Goal: Task Accomplishment & Management: Manage account settings

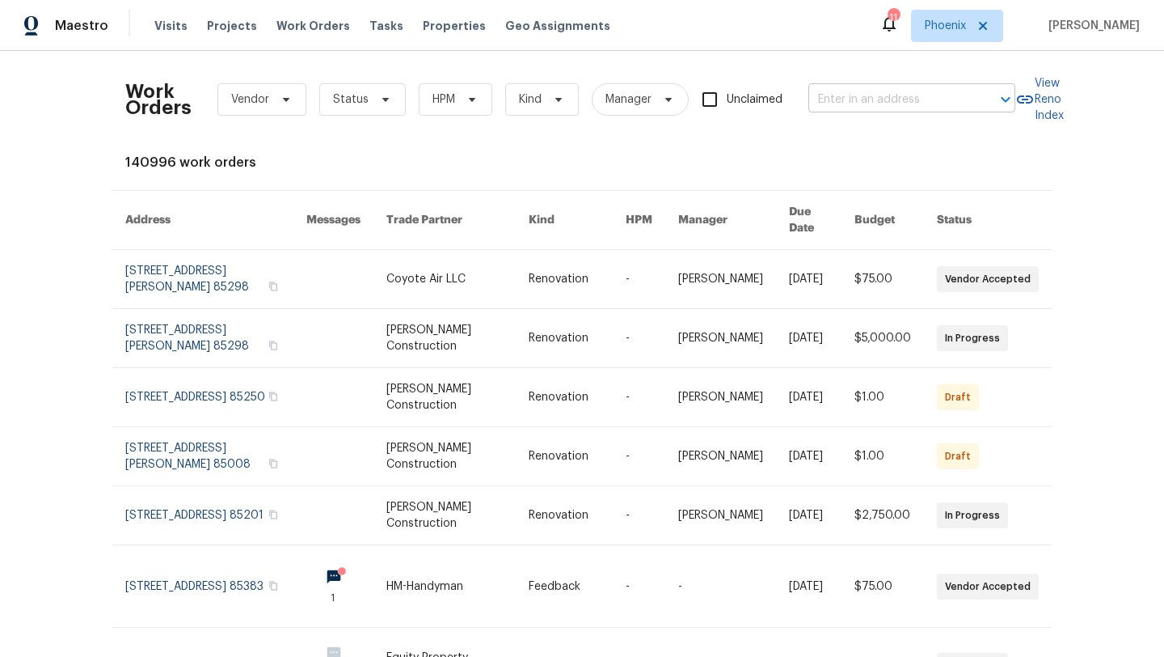
click at [855, 99] on input "text" at bounding box center [890, 99] width 162 height 25
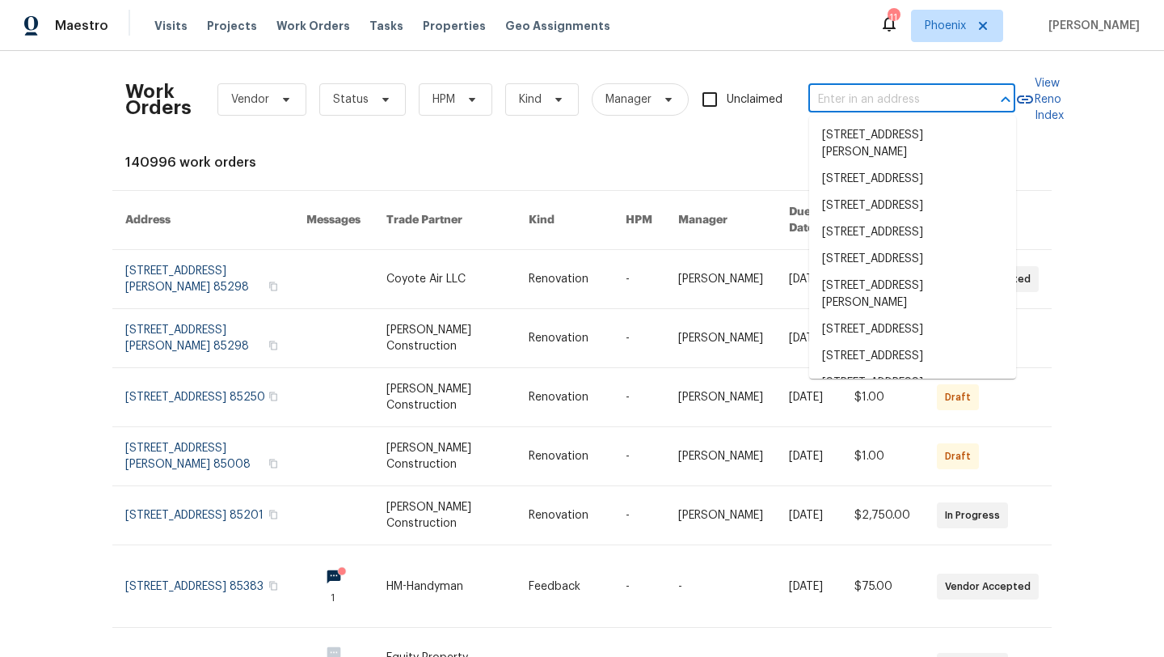
paste input "1750 E Mateo Cir, Apt 103, Mesa, AZ 85204"
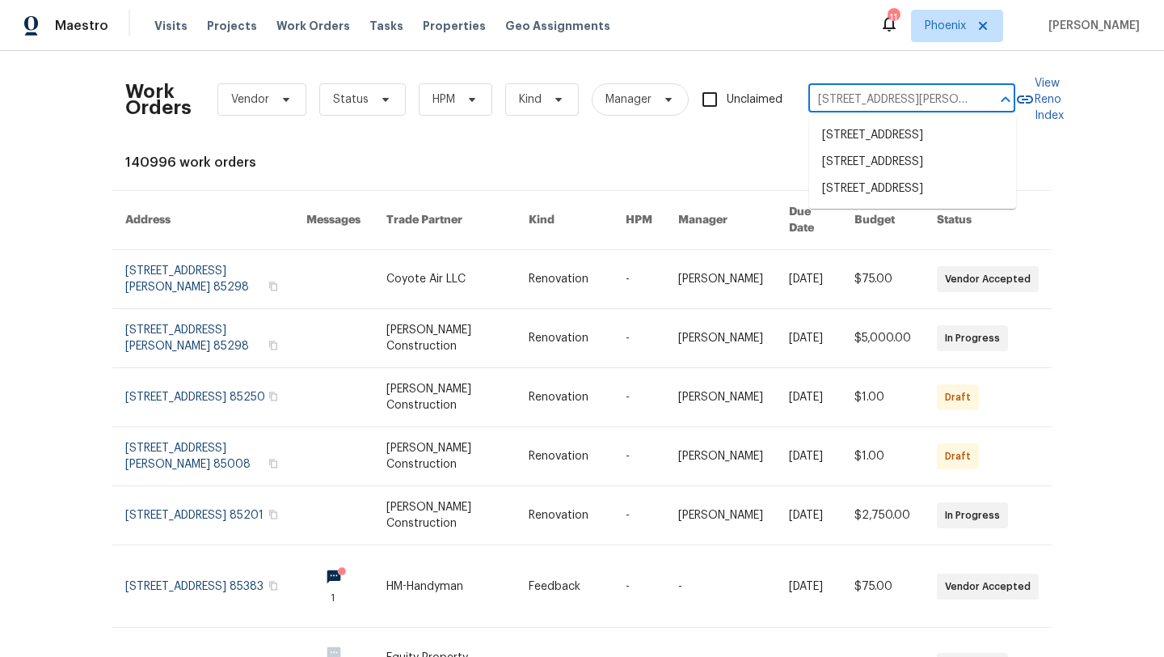
type input "1750 E Mateo Cir"
click at [885, 202] on li "1750 E Mateo Cir Apt 103, Mesa, AZ 85204" at bounding box center [912, 188] width 207 height 27
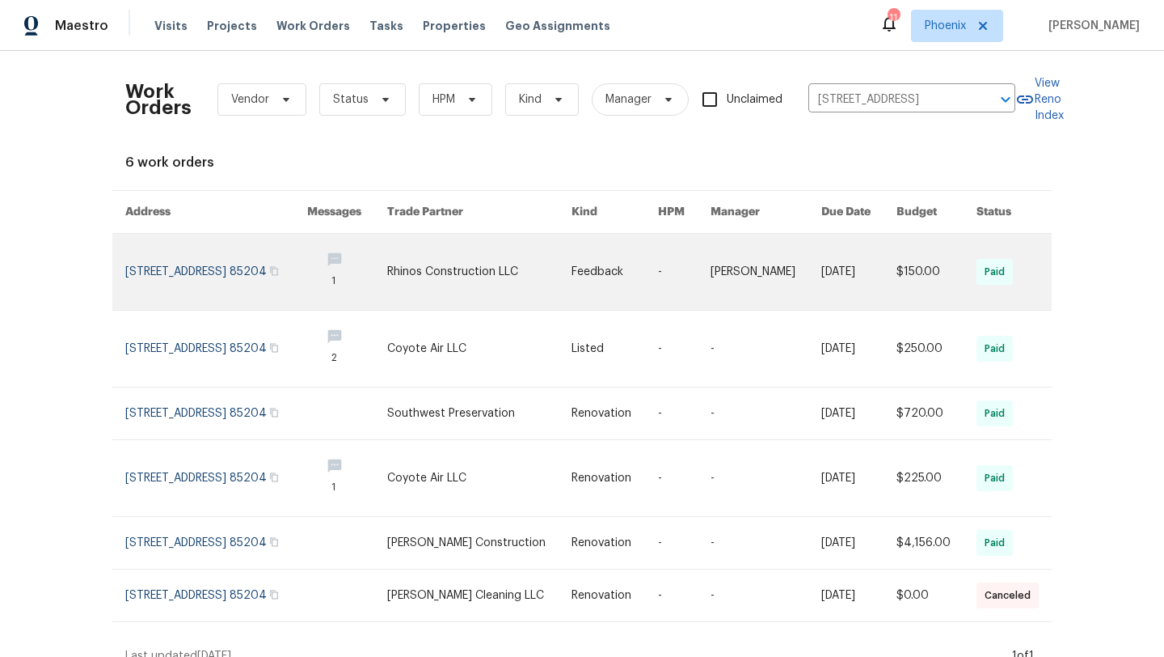
click at [214, 285] on link at bounding box center [216, 272] width 182 height 76
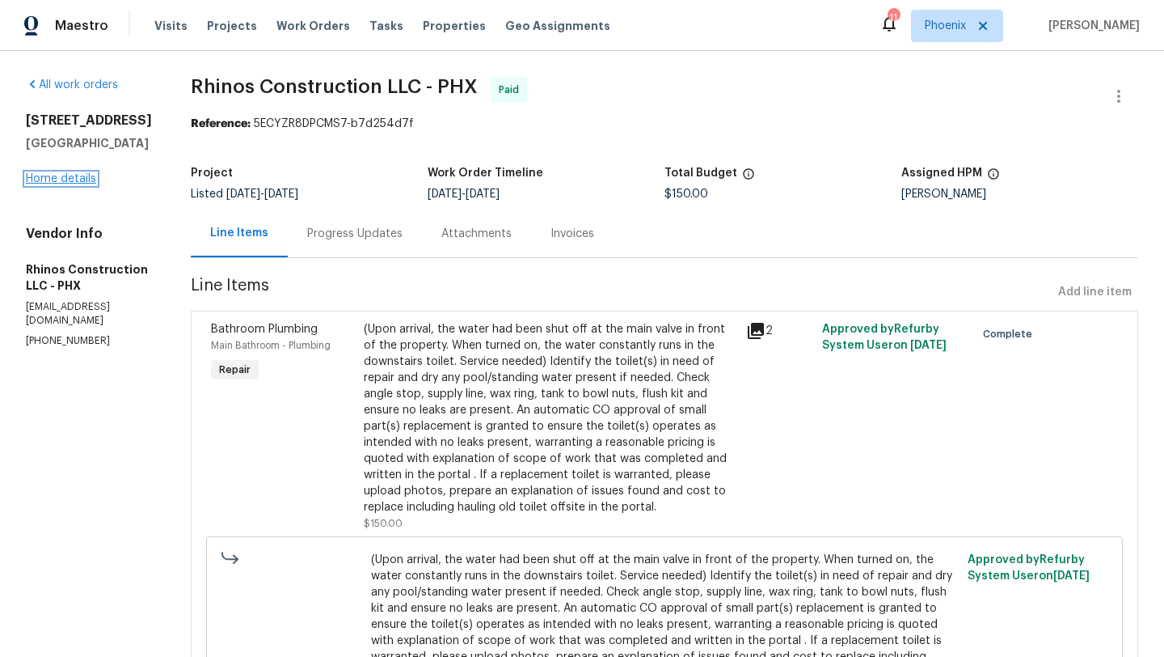
click at [55, 184] on link "Home details" at bounding box center [61, 178] width 70 height 11
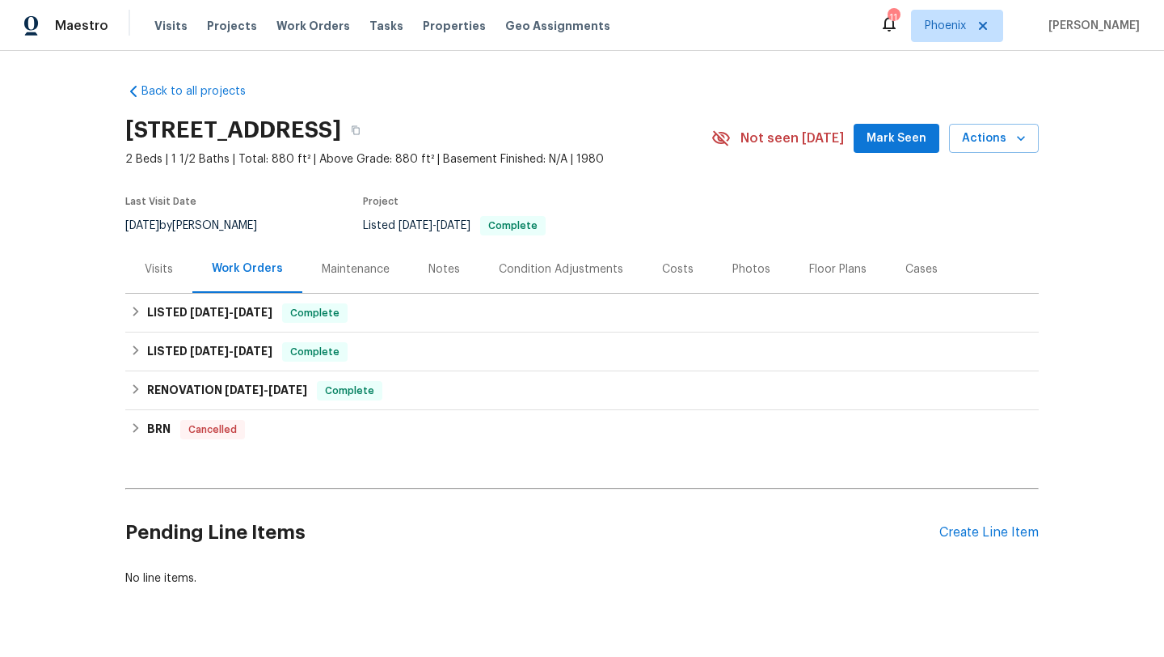
click at [164, 264] on div "Visits" at bounding box center [159, 269] width 28 height 16
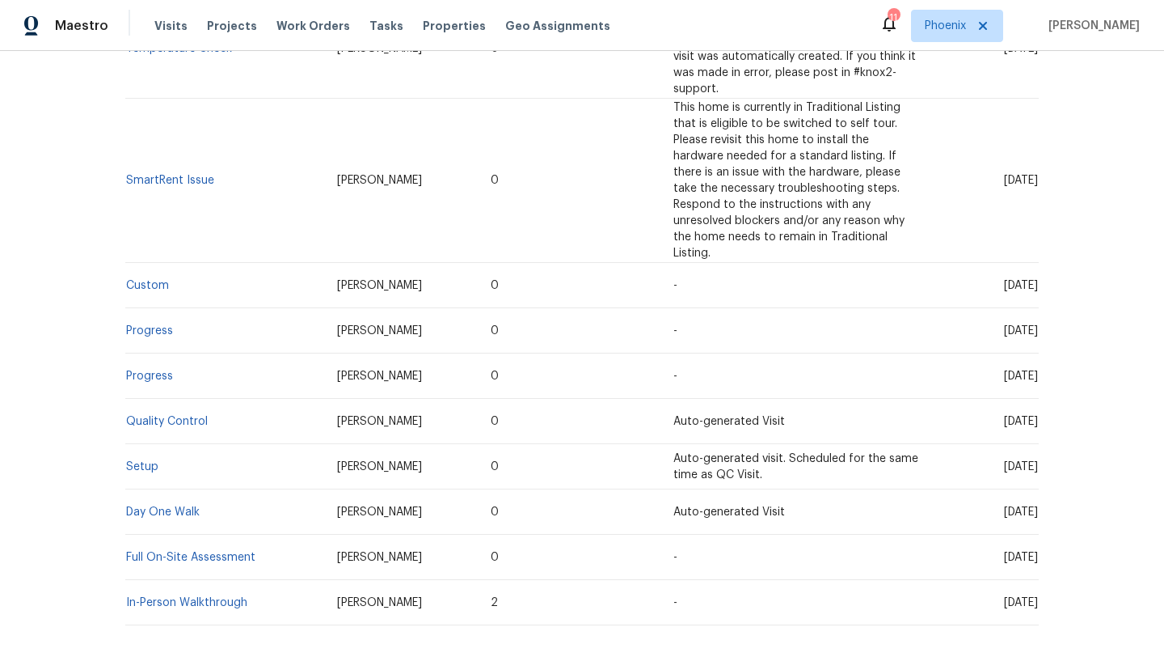
scroll to position [564, 0]
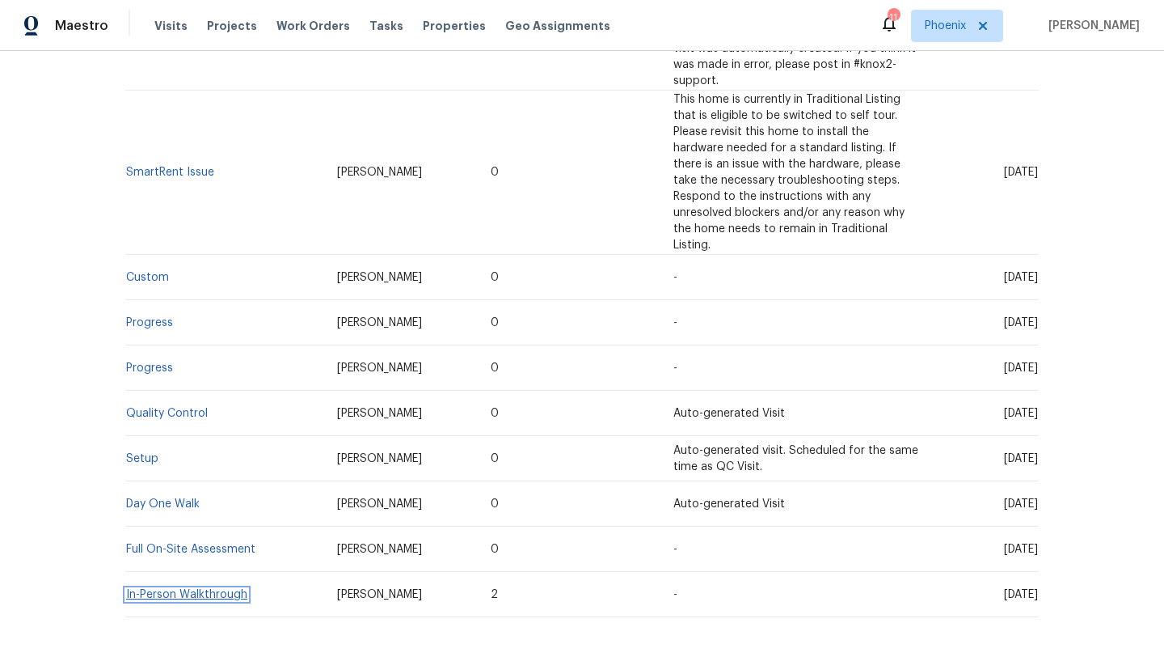
click at [180, 589] on link "In-Person Walkthrough" at bounding box center [186, 594] width 121 height 11
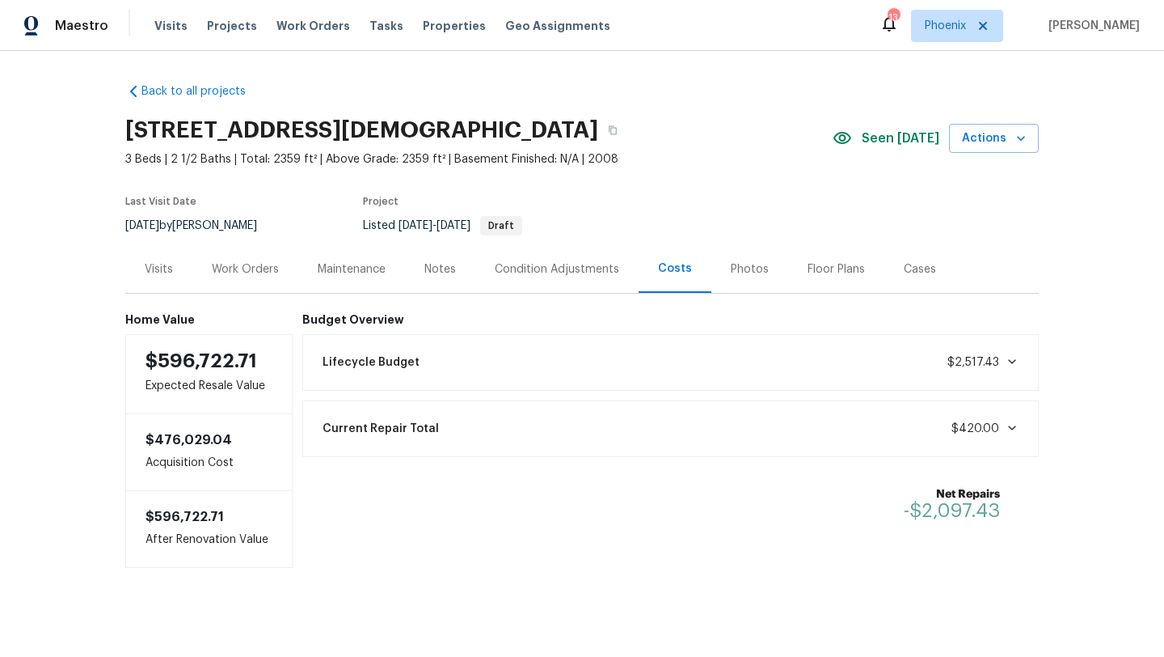
scroll to position [9, 0]
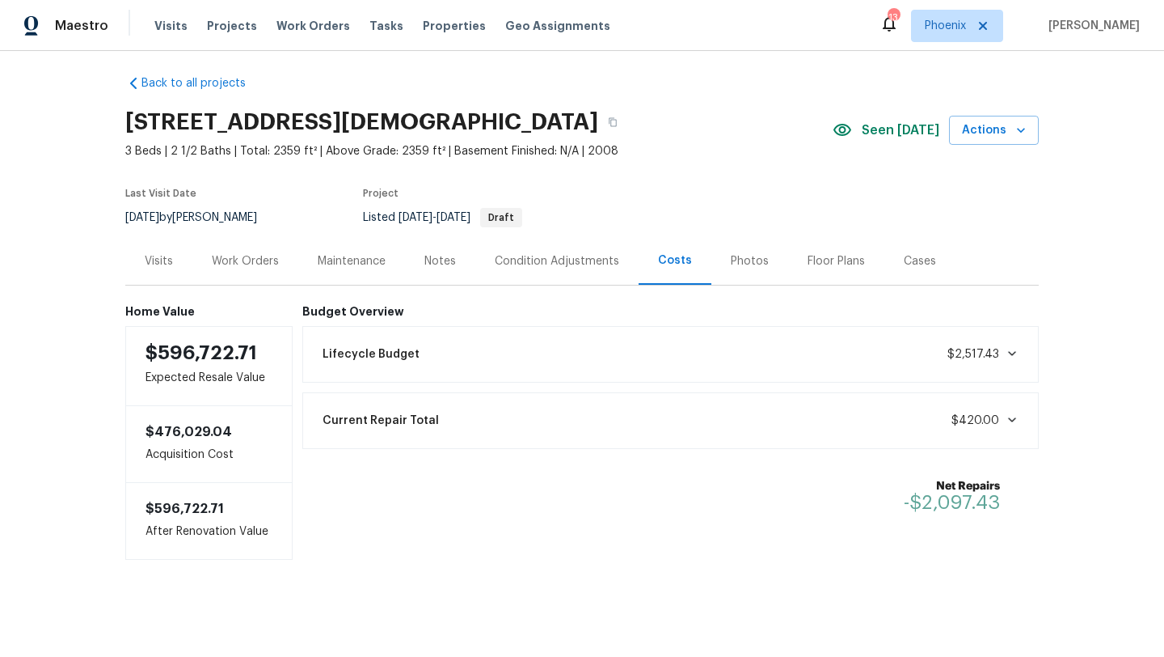
click at [243, 258] on div "Work Orders" at bounding box center [245, 261] width 67 height 16
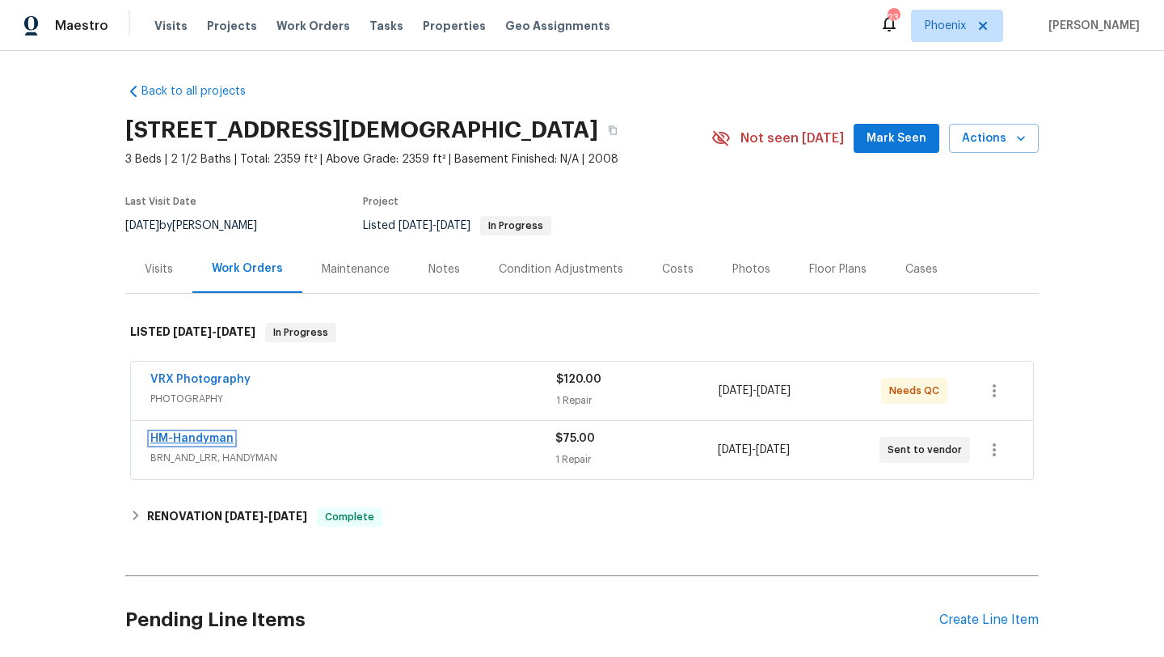
click at [211, 436] on link "HM-Handyman" at bounding box center [191, 438] width 83 height 11
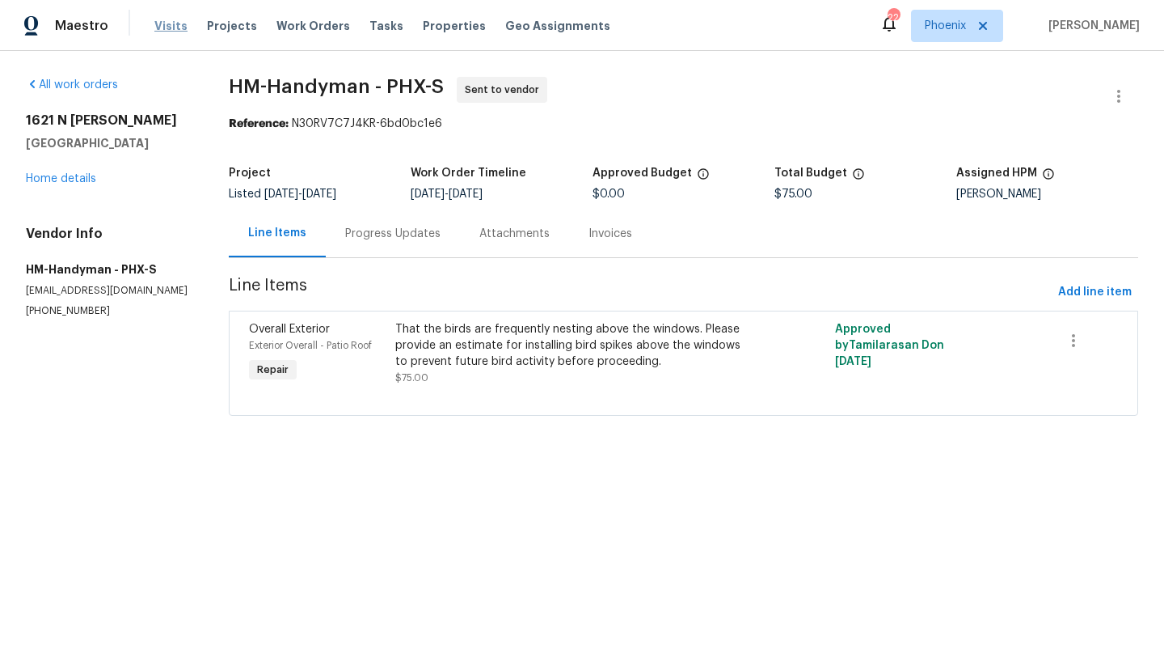
click at [167, 32] on span "Visits" at bounding box center [170, 26] width 33 height 16
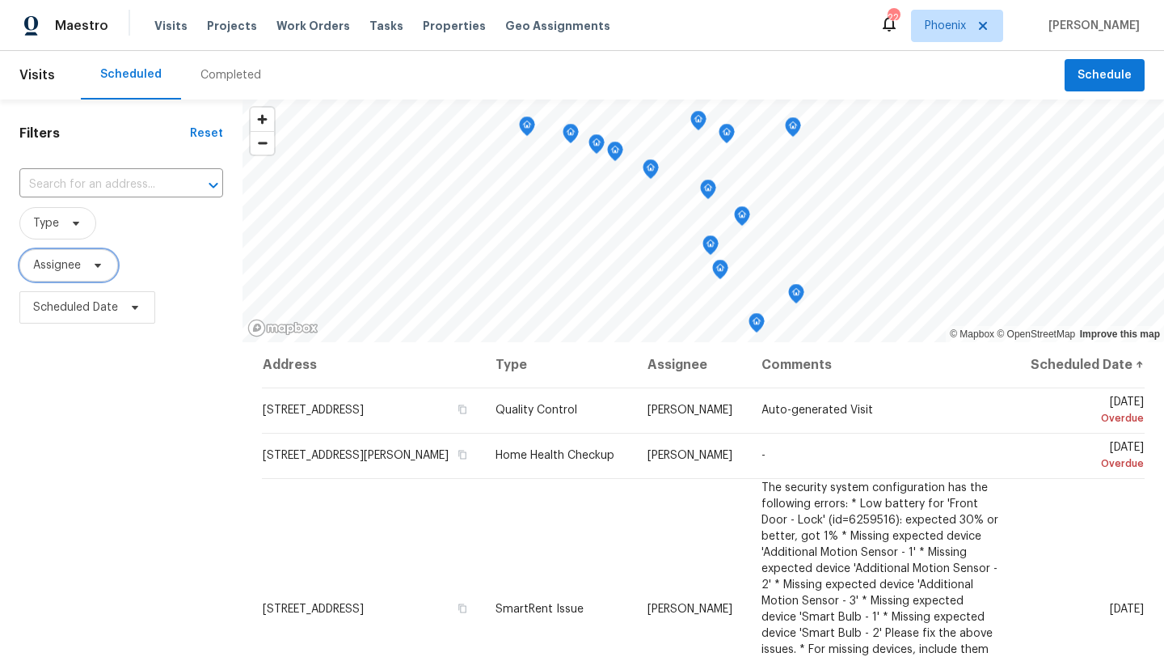
click at [86, 272] on span "Assignee" at bounding box center [68, 265] width 99 height 32
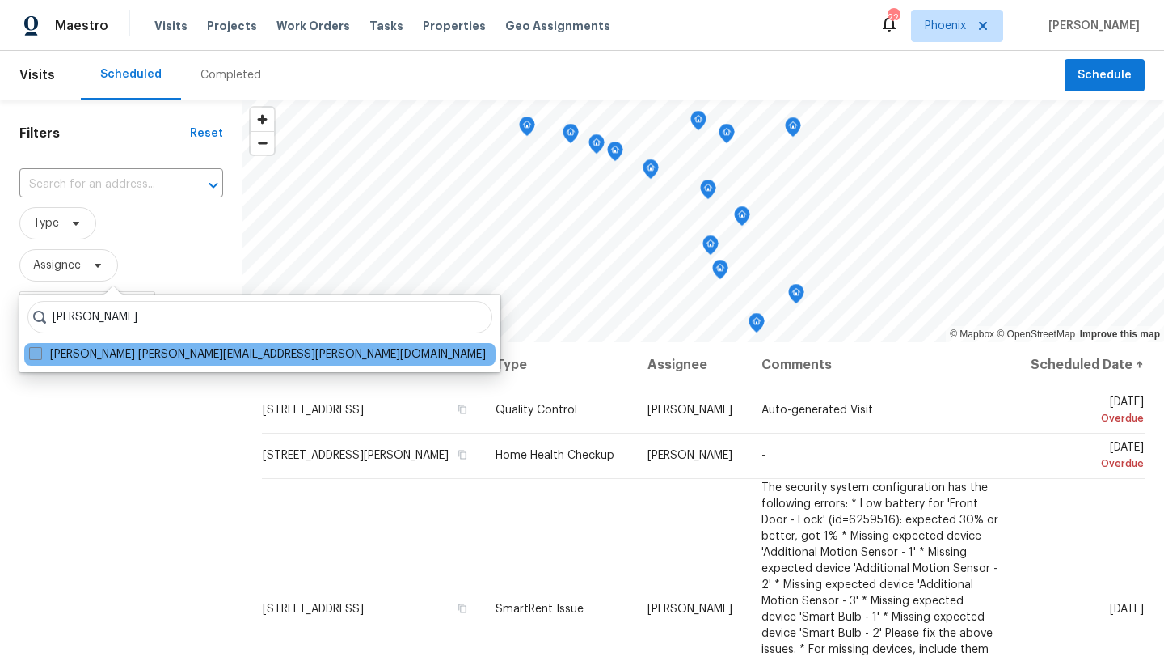
type input "Brian Born"
click at [39, 357] on span at bounding box center [35, 353] width 13 height 13
click at [39, 357] on input "Brian Borntrager brian.borntrager@opendoor.com" at bounding box center [34, 351] width 11 height 11
checkbox input "true"
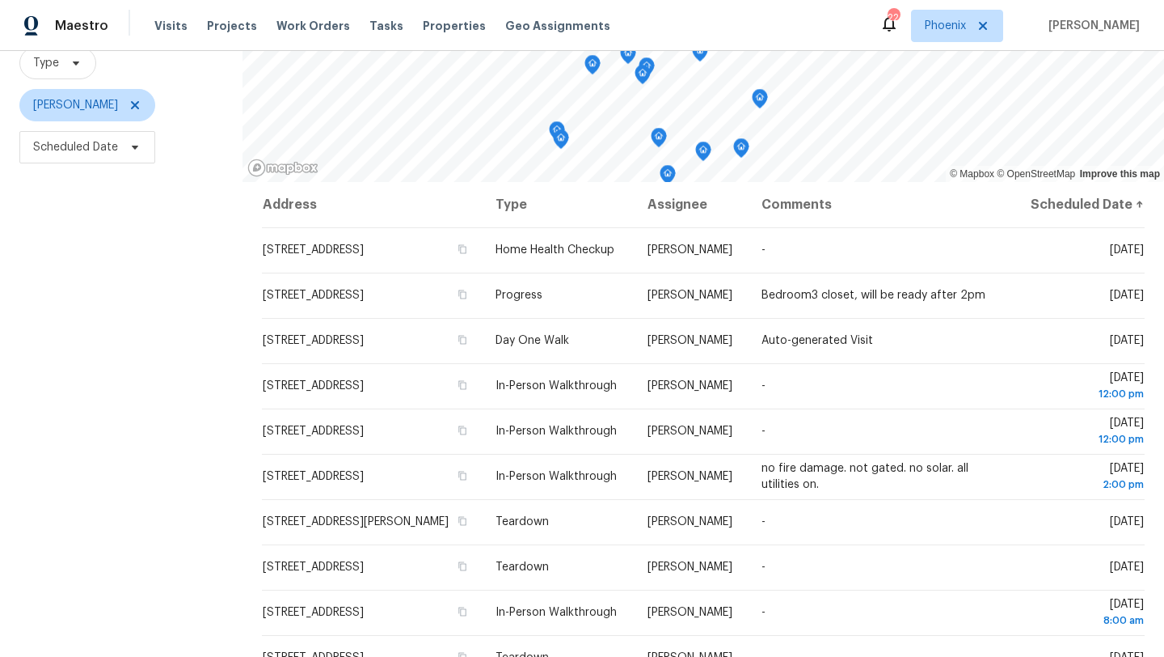
scroll to position [210, 0]
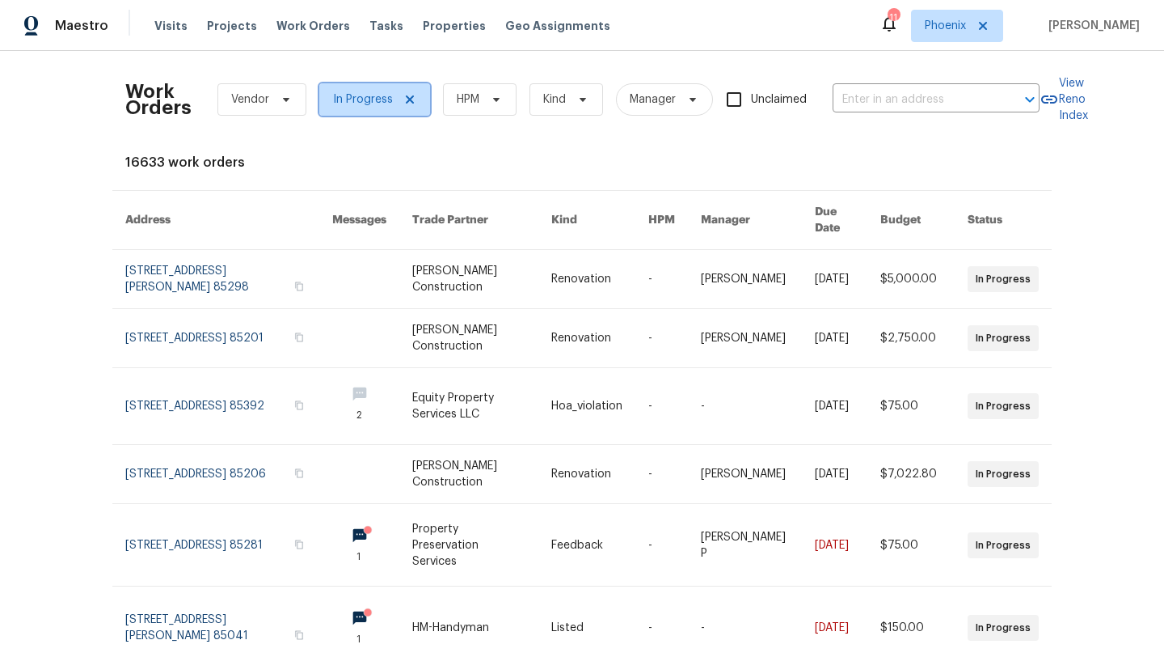
click at [411, 103] on icon at bounding box center [409, 99] width 13 height 13
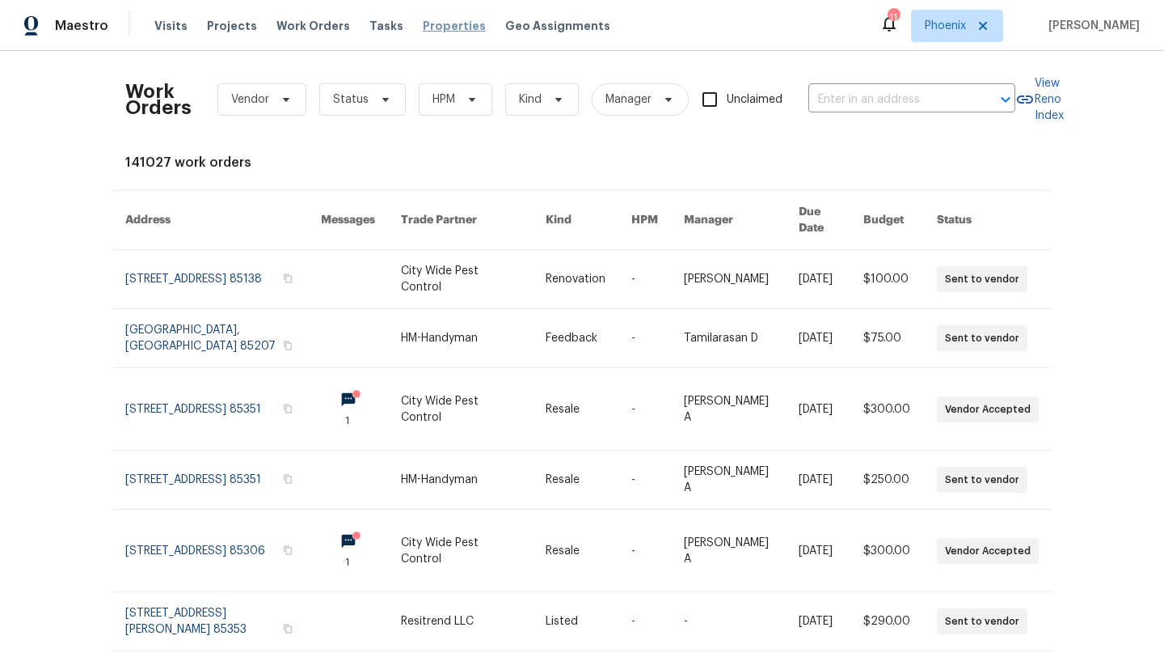
click at [428, 26] on span "Properties" at bounding box center [454, 26] width 63 height 16
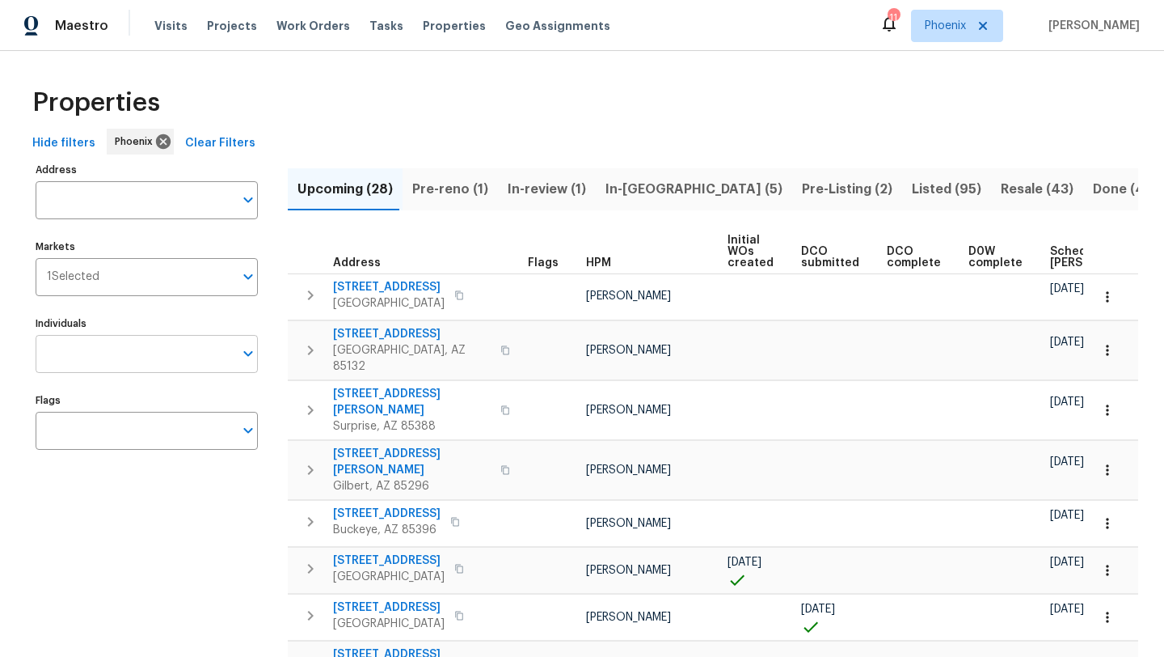
click at [123, 357] on input "Individuals" at bounding box center [135, 354] width 198 height 38
type input "austin Hatch"
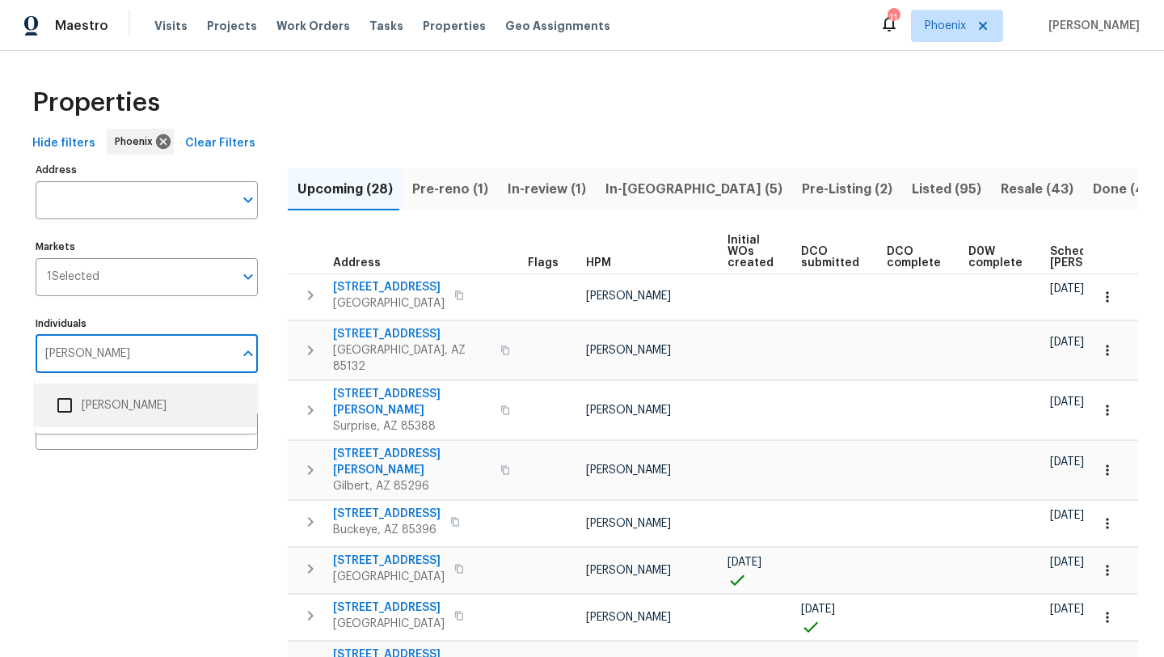
click at [65, 406] on input "checkbox" at bounding box center [65, 405] width 34 height 34
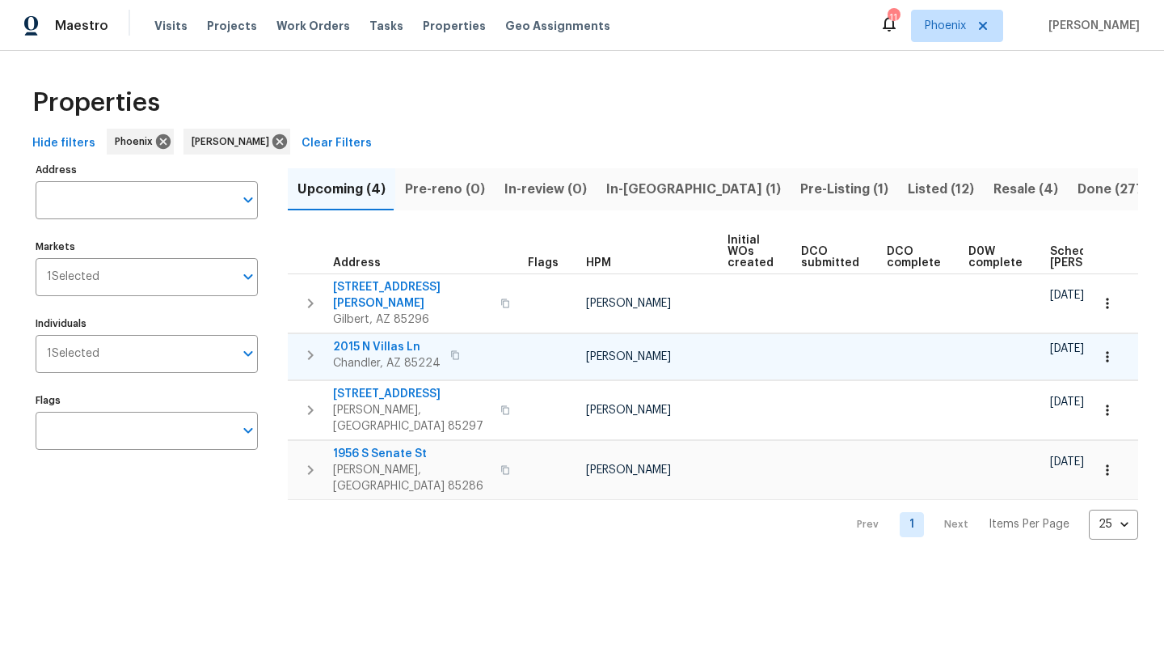
scroll to position [0, 177]
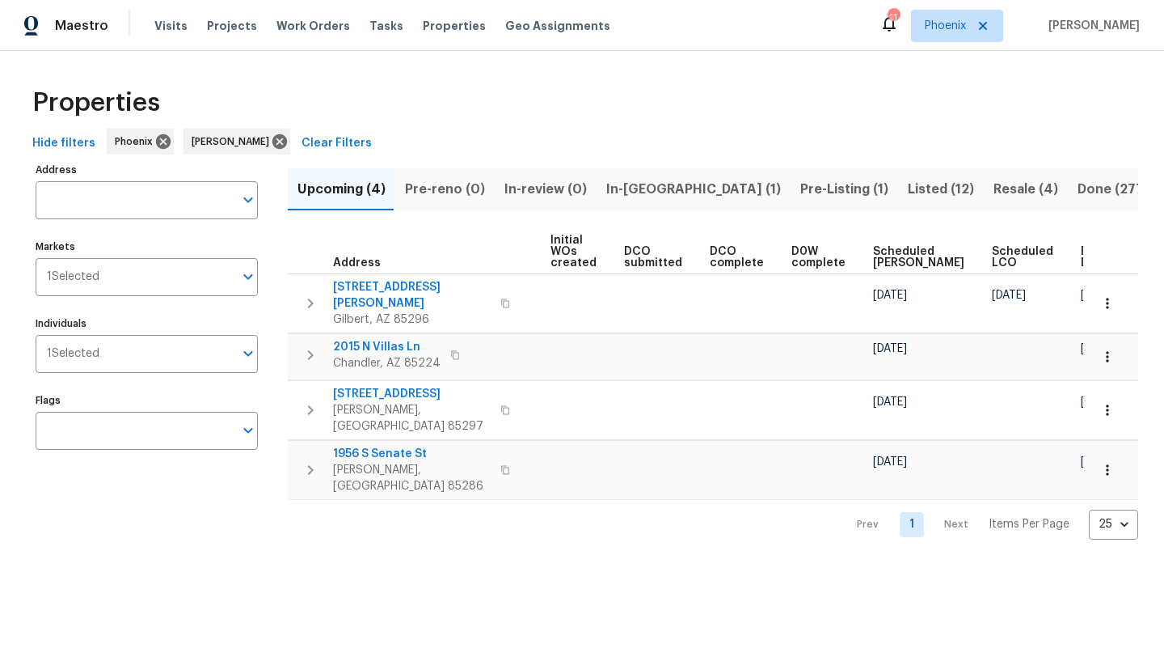
click at [1081, 260] on span "Ready Date" at bounding box center [1099, 257] width 36 height 23
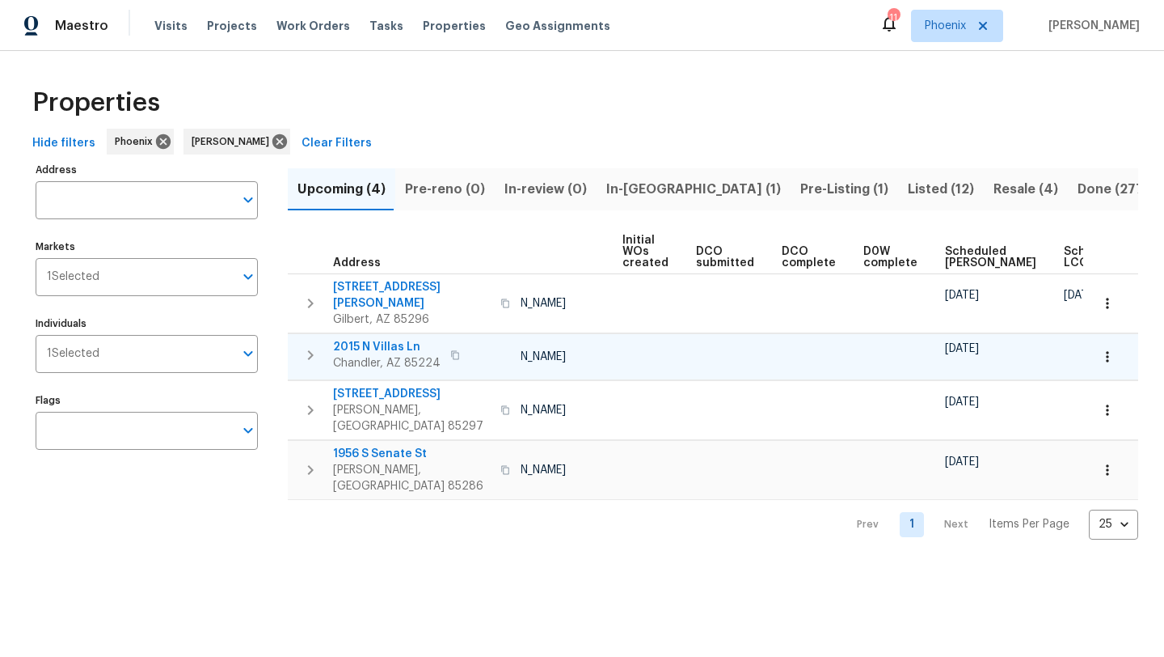
scroll to position [0, 196]
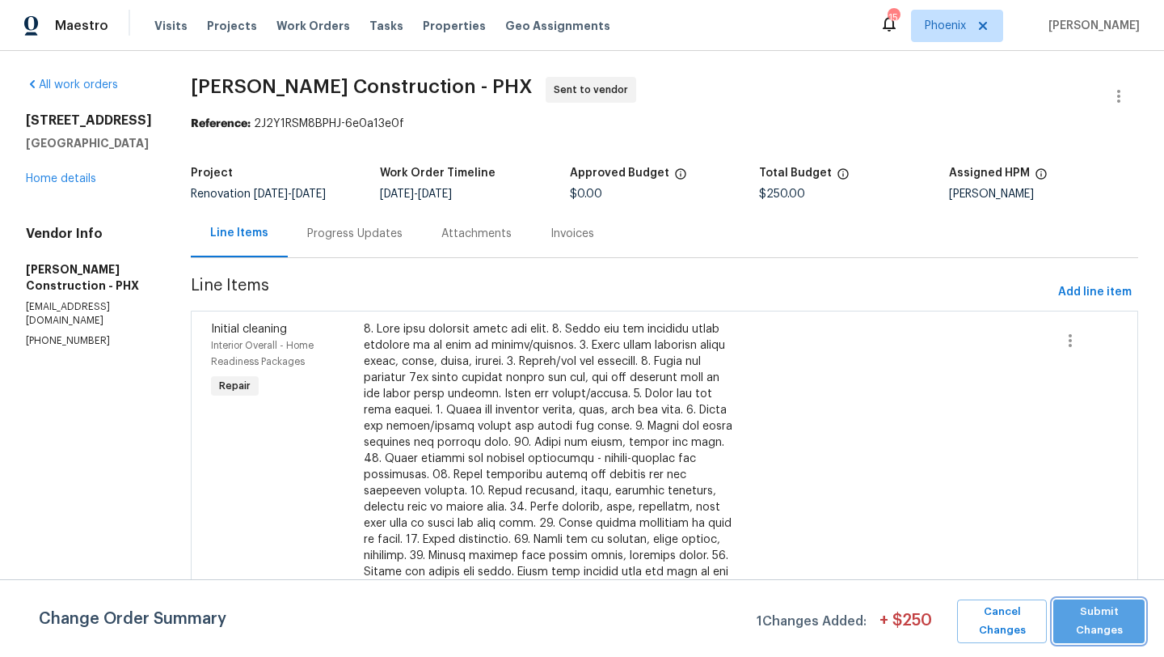
click at [1094, 610] on span "Submit Changes" at bounding box center [1099, 620] width 75 height 37
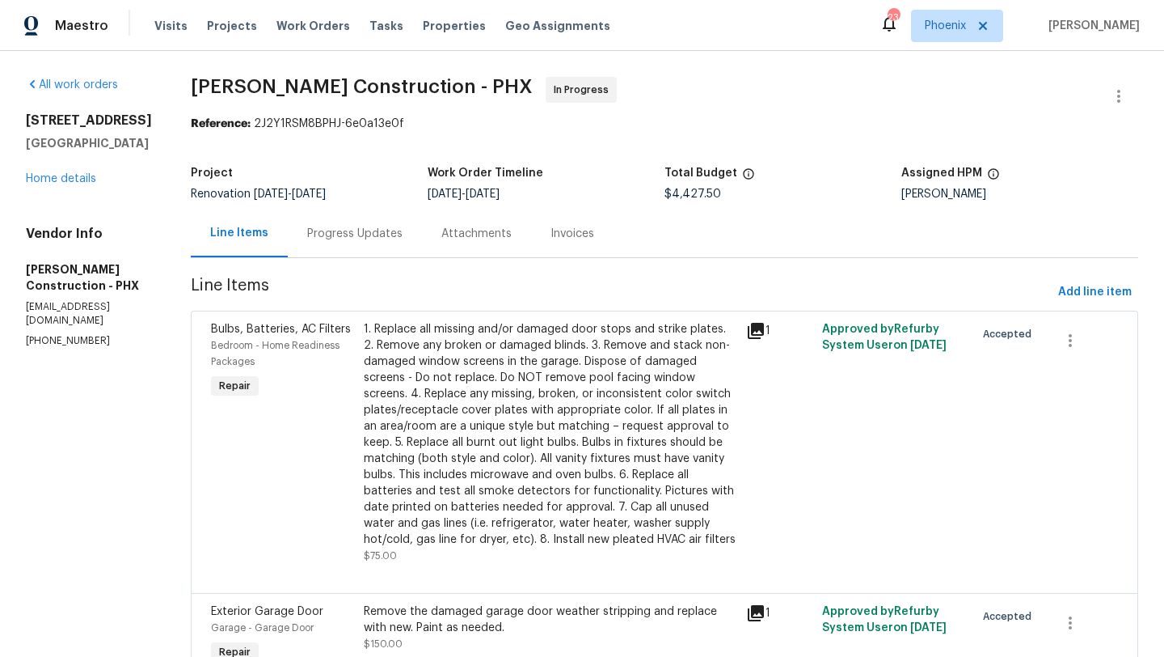
click at [89, 185] on div "[STREET_ADDRESS] Home details" at bounding box center [89, 149] width 126 height 74
click at [86, 175] on link "Home details" at bounding box center [61, 178] width 70 height 11
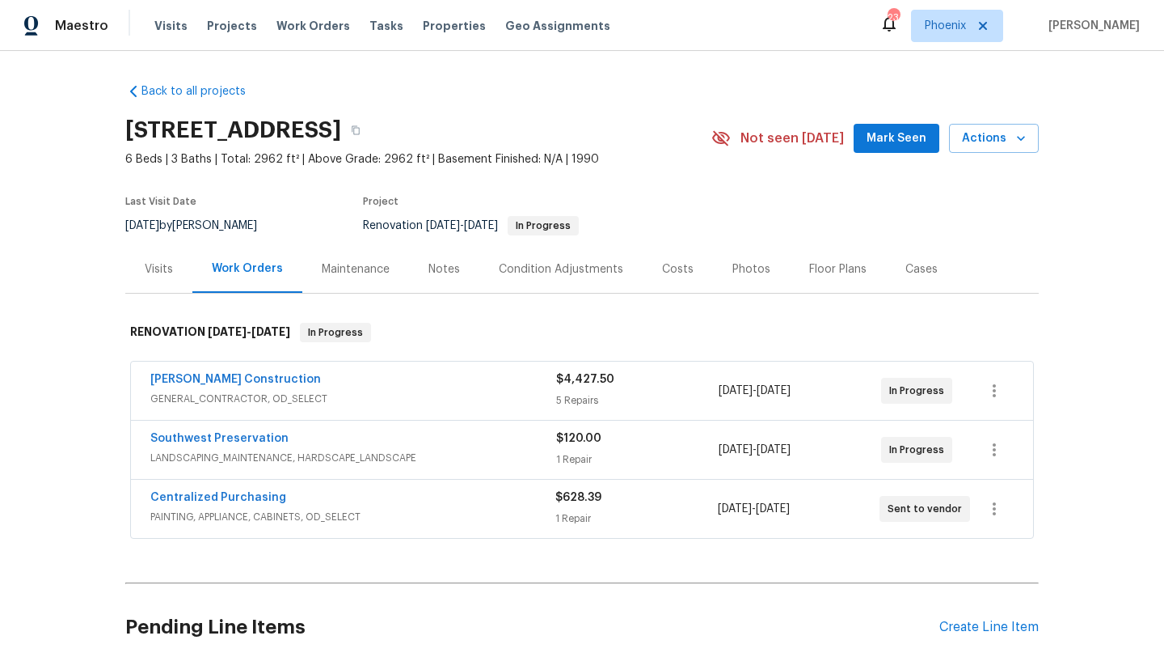
click at [674, 274] on div "Costs" at bounding box center [678, 269] width 32 height 16
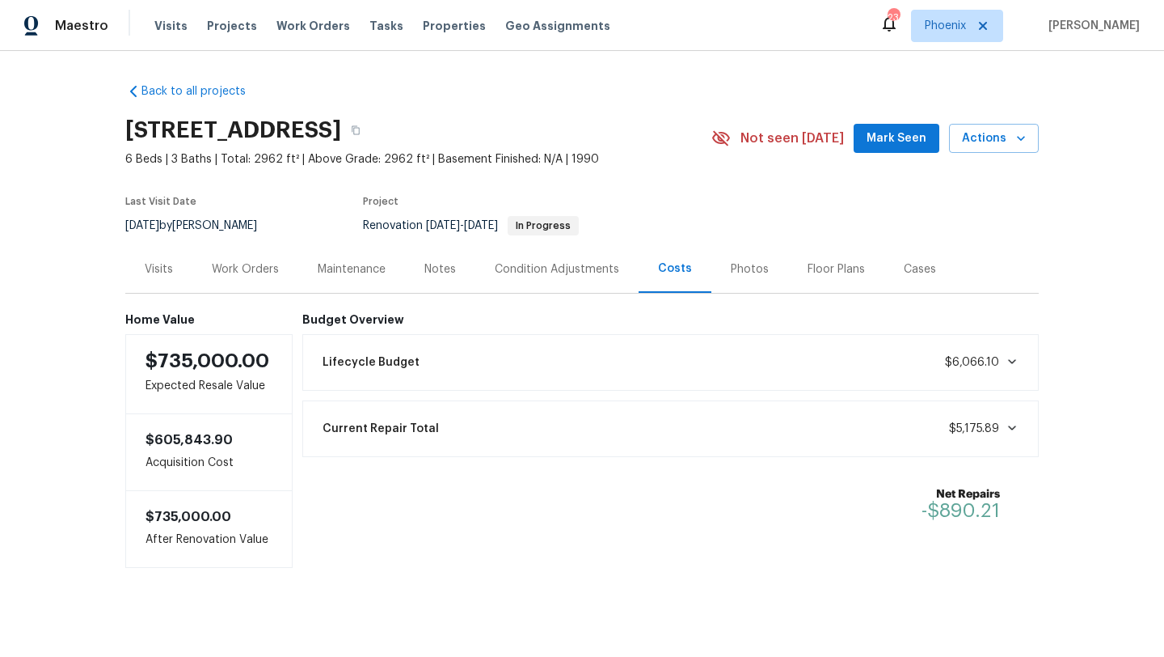
click at [262, 268] on div "Work Orders" at bounding box center [245, 269] width 67 height 16
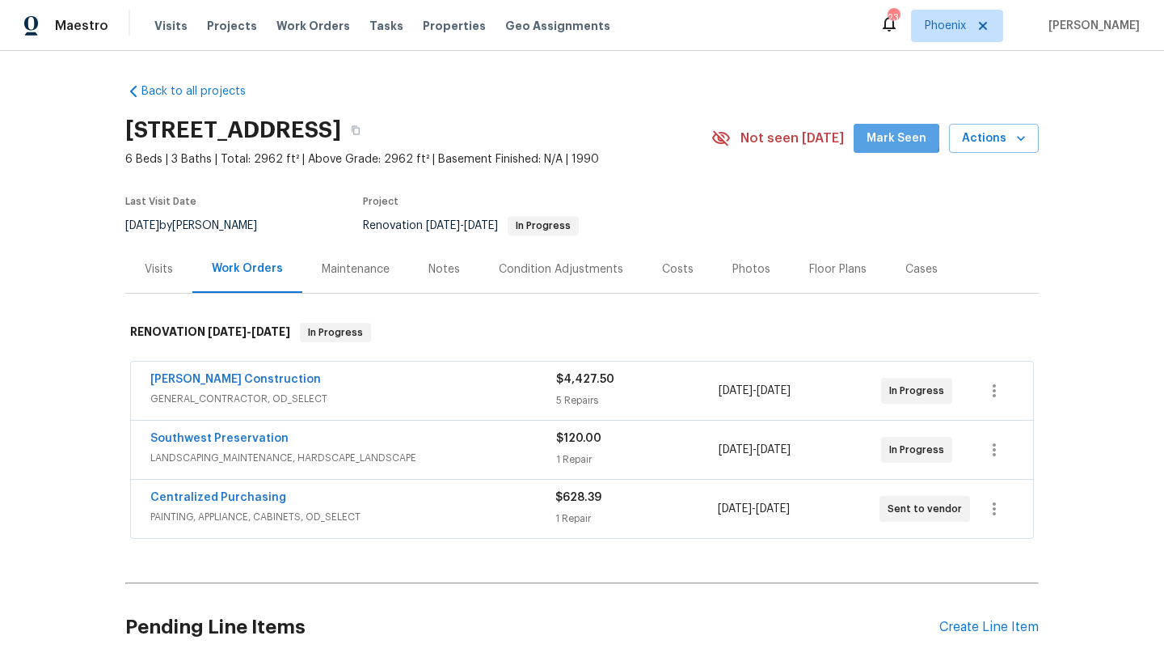
click at [899, 137] on span "Mark Seen" at bounding box center [897, 139] width 60 height 20
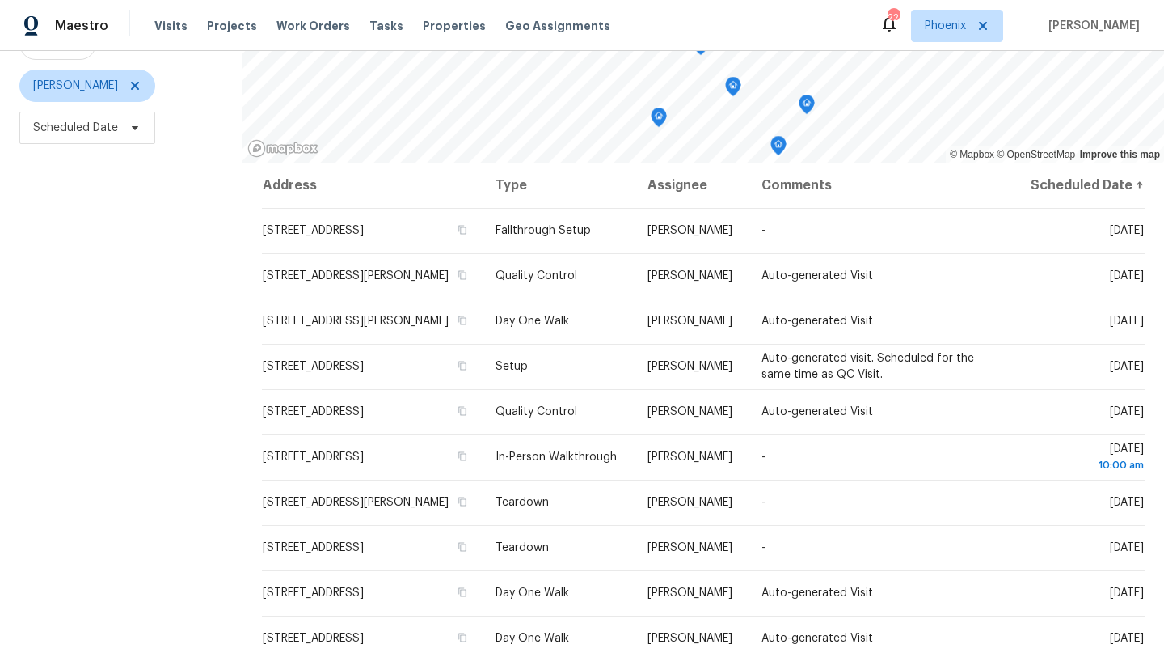
scroll to position [210, 0]
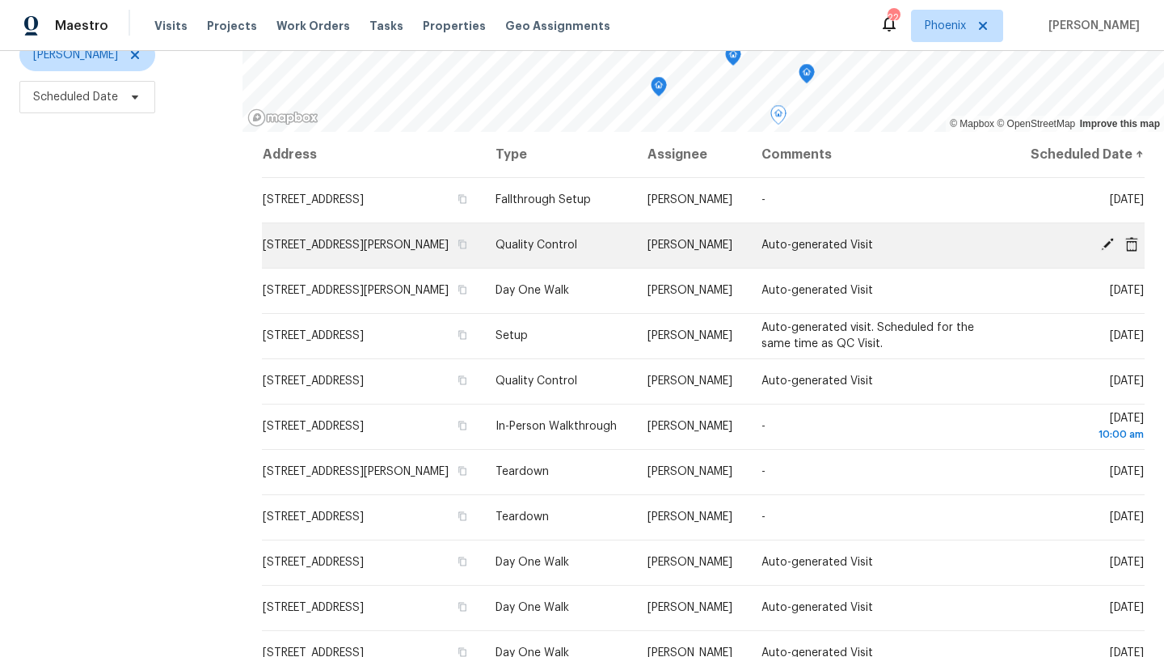
click at [1106, 251] on icon at bounding box center [1107, 244] width 15 height 15
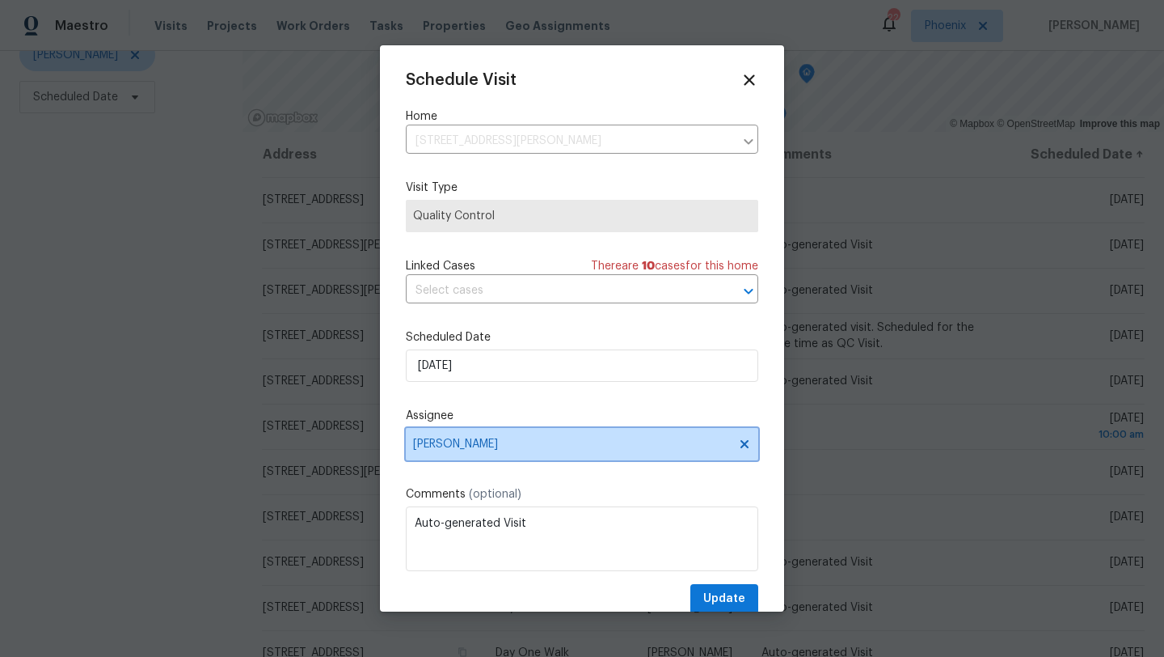
click at [748, 443] on icon at bounding box center [744, 443] width 13 height 13
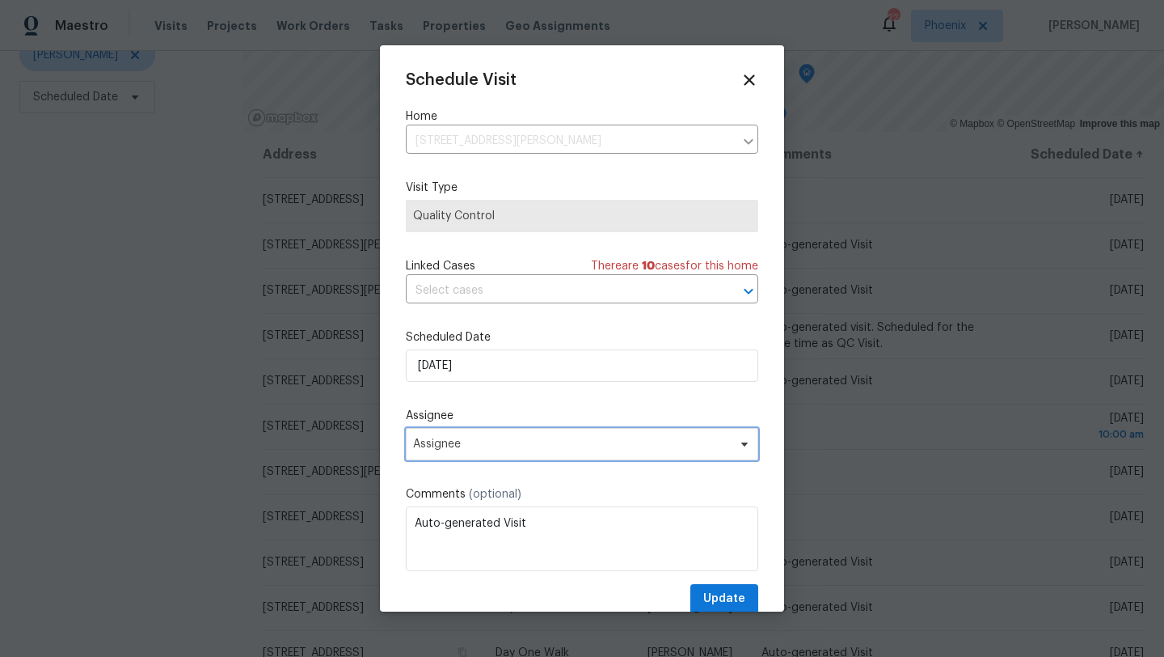
click at [501, 447] on span "Assignee" at bounding box center [571, 443] width 317 height 13
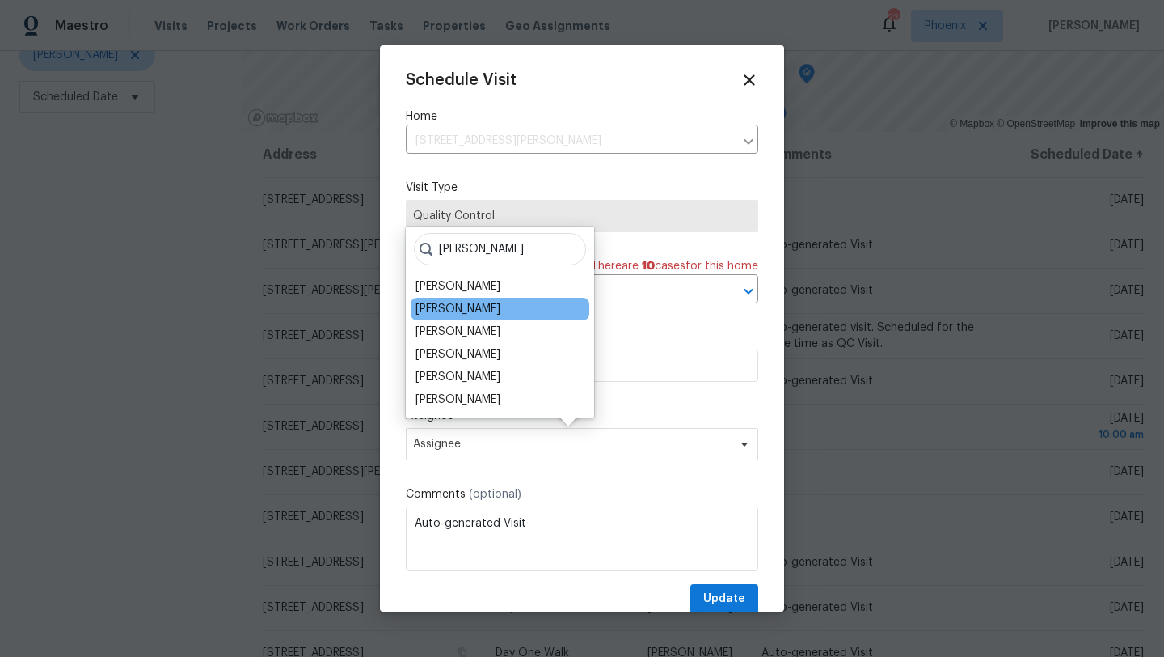
type input "scott"
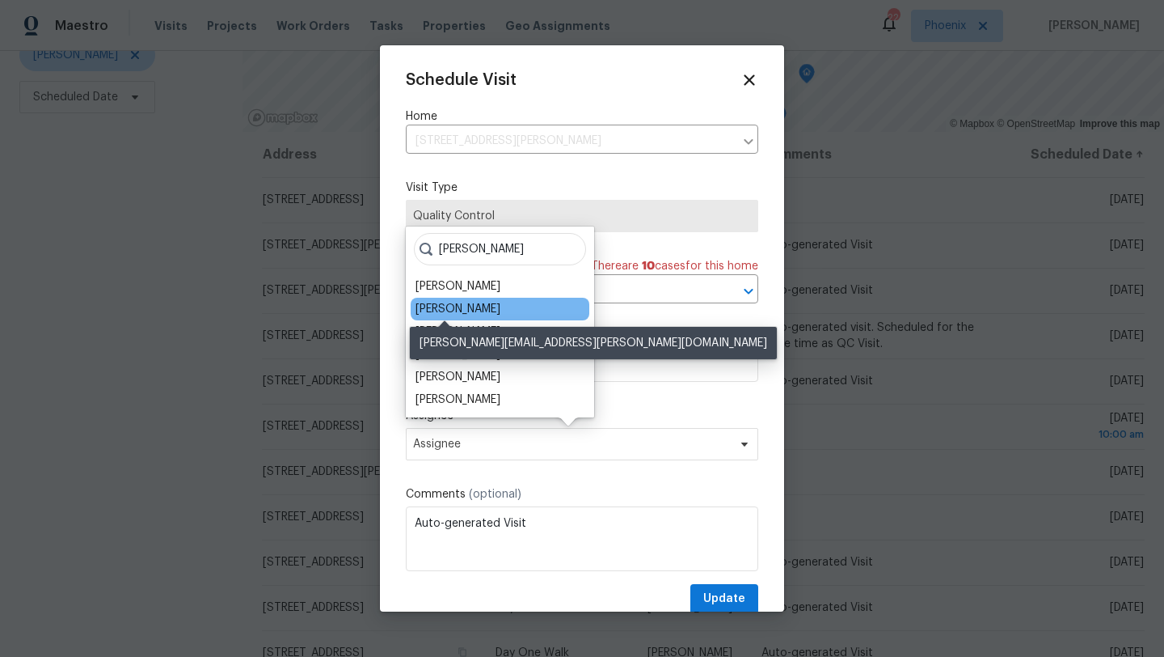
click at [446, 310] on div "[PERSON_NAME]" at bounding box center [458, 309] width 85 height 16
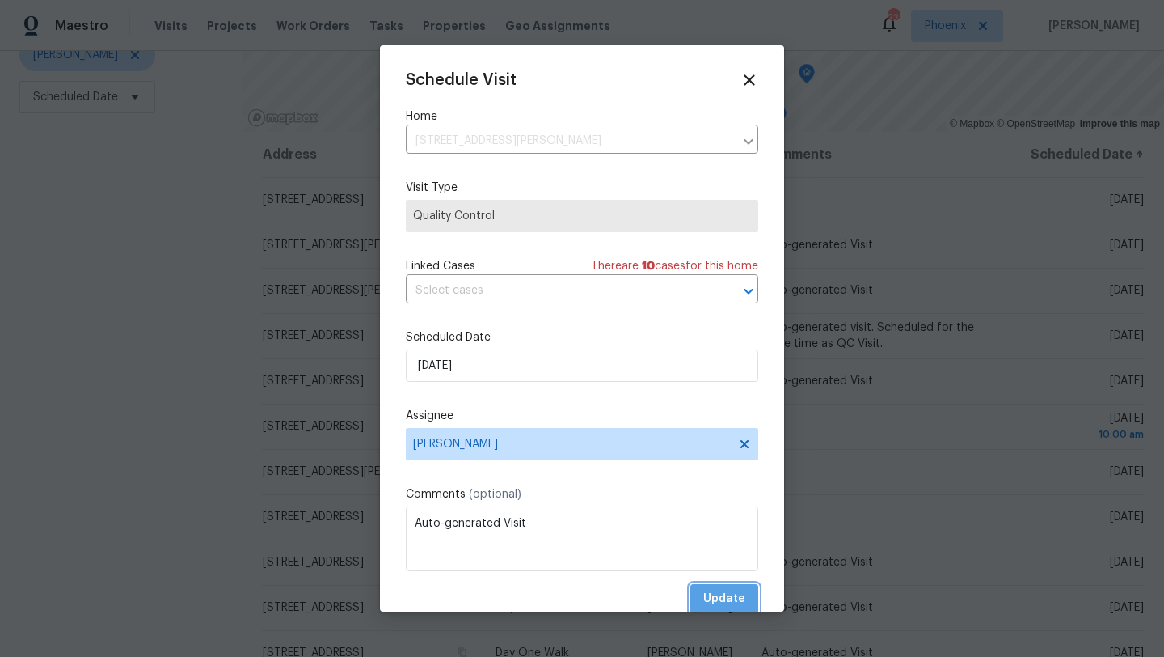
click at [725, 591] on span "Update" at bounding box center [724, 599] width 42 height 20
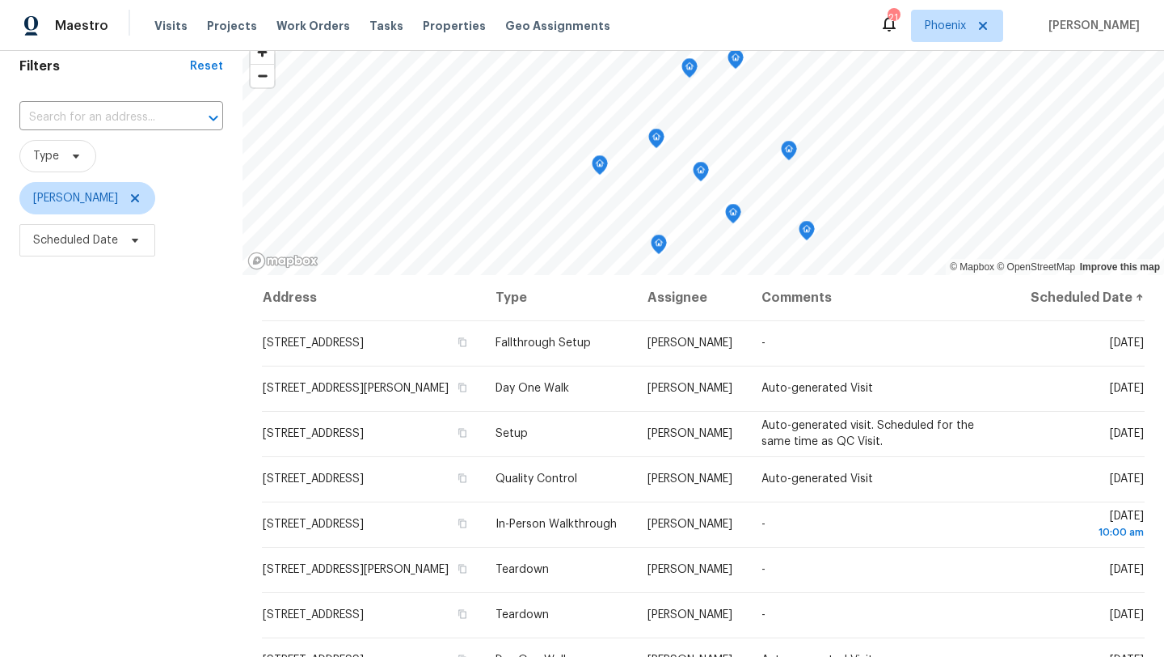
scroll to position [58, 0]
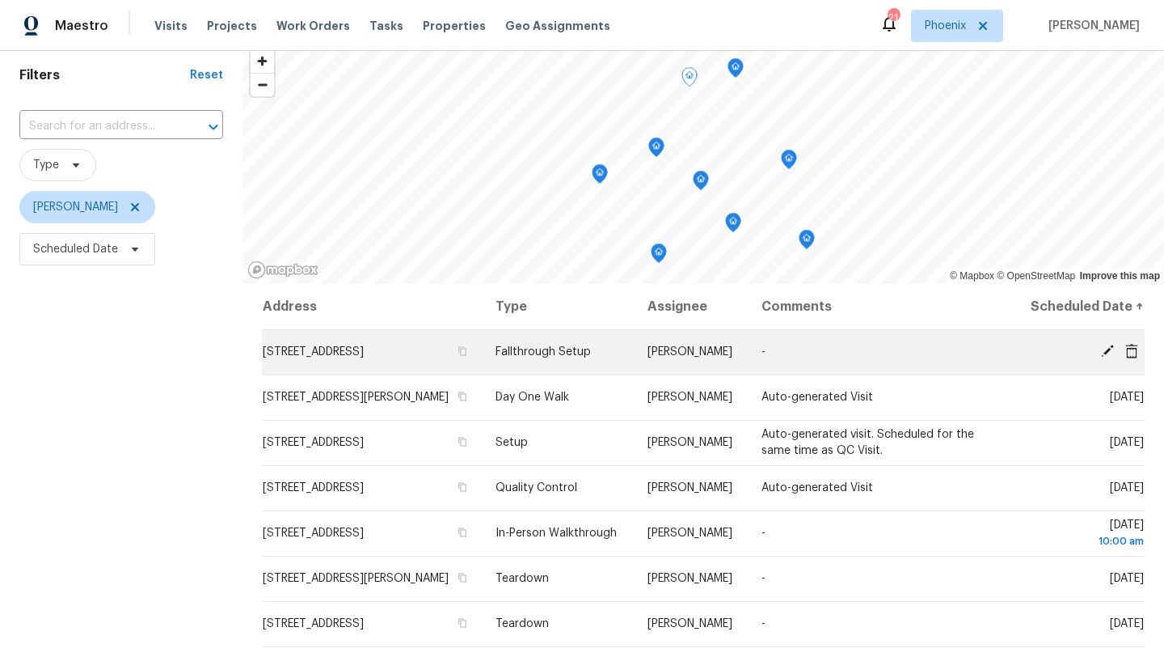
click at [1102, 357] on icon at bounding box center [1107, 350] width 13 height 13
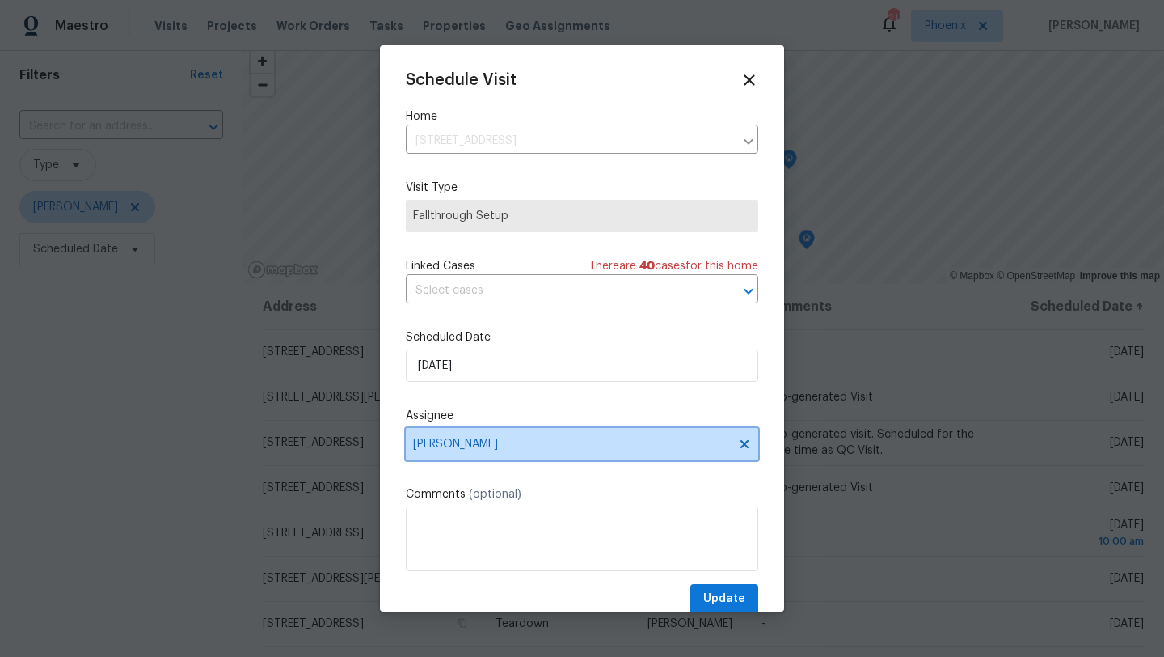
click at [746, 445] on icon at bounding box center [744, 443] width 13 height 13
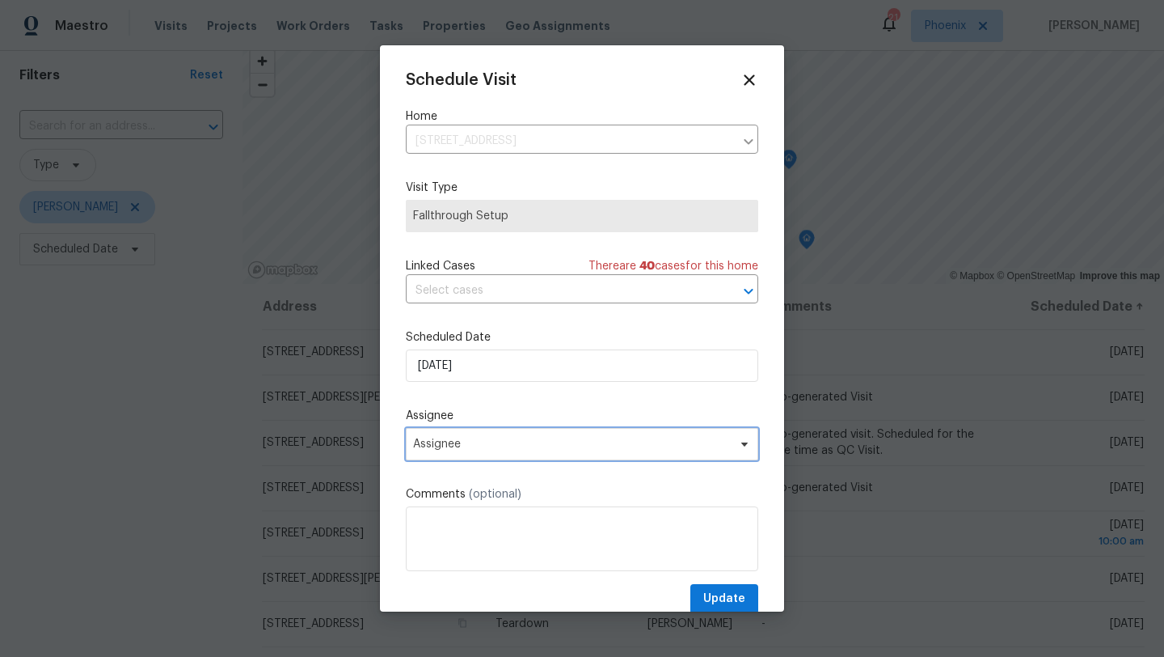
click at [557, 437] on span "Assignee" at bounding box center [582, 444] width 353 height 32
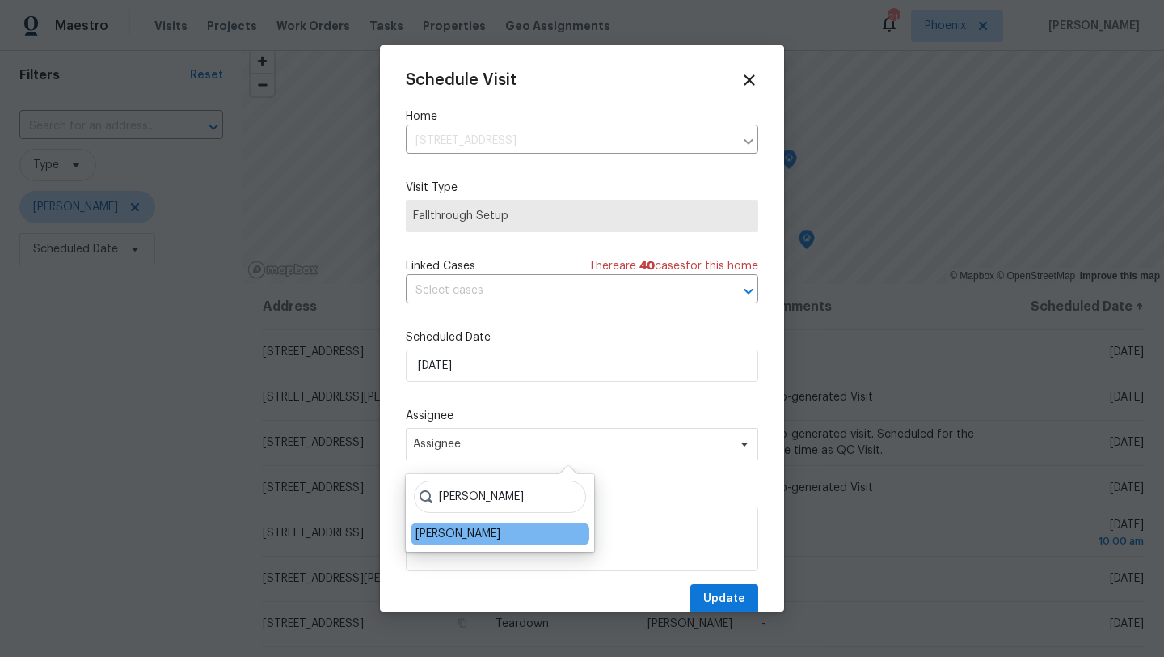
type input "scott Nicol"
click at [490, 534] on div "[PERSON_NAME]" at bounding box center [500, 533] width 179 height 23
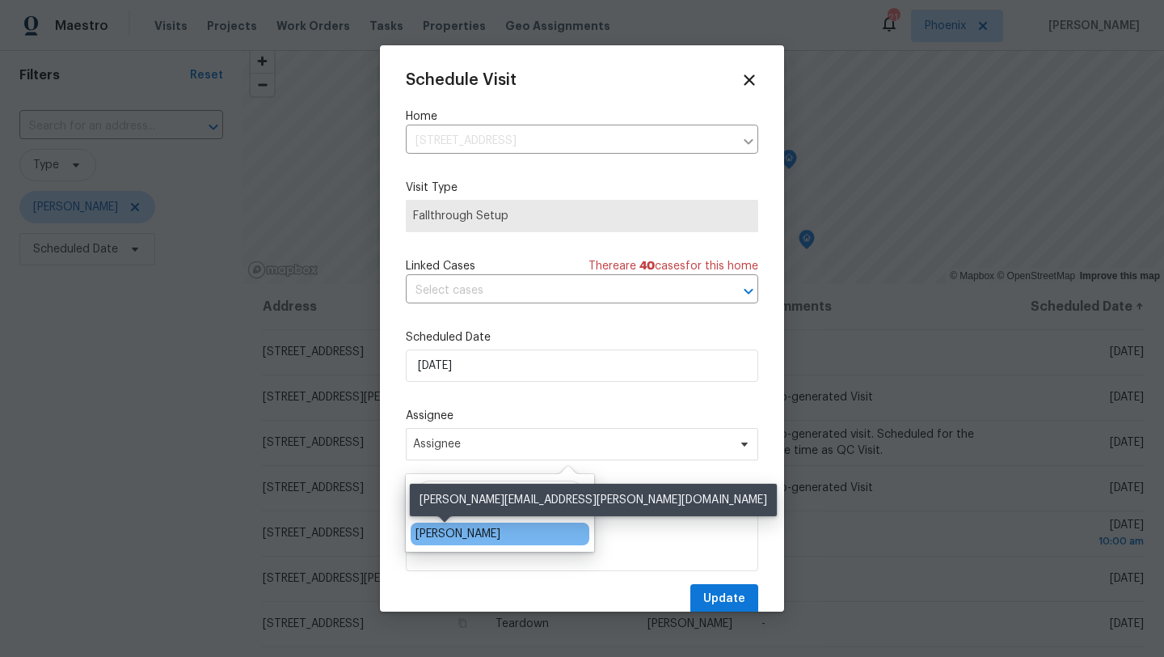
click at [448, 538] on div "[PERSON_NAME]" at bounding box center [458, 534] width 85 height 16
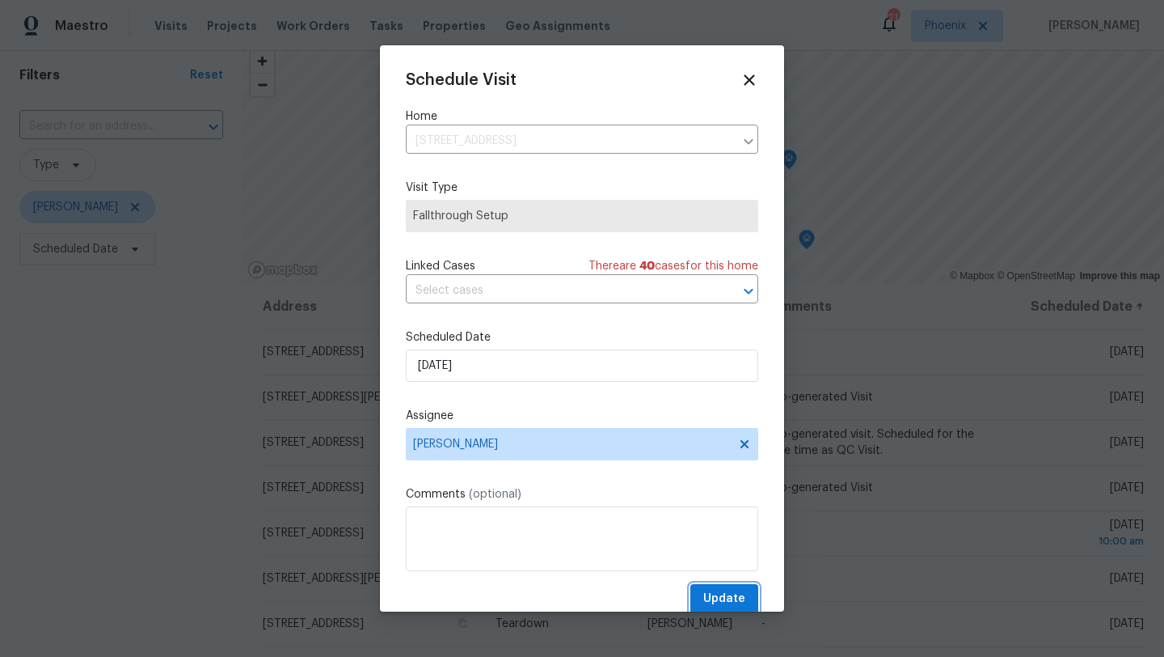
click at [723, 596] on span "Update" at bounding box center [724, 599] width 42 height 20
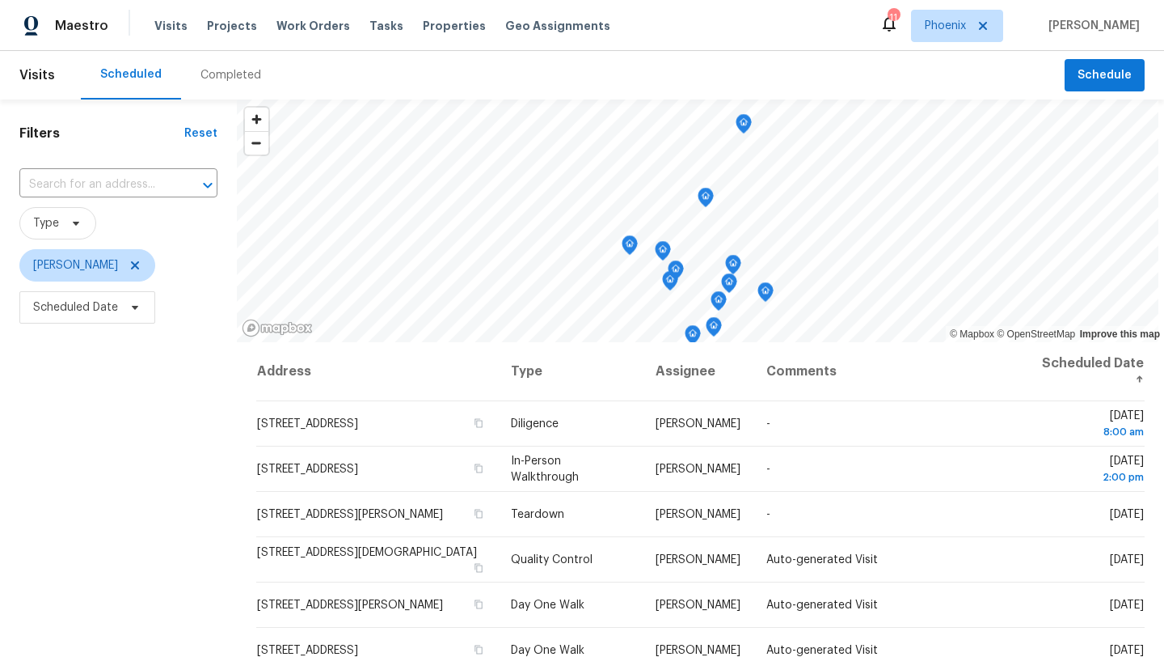
scroll to position [22, 0]
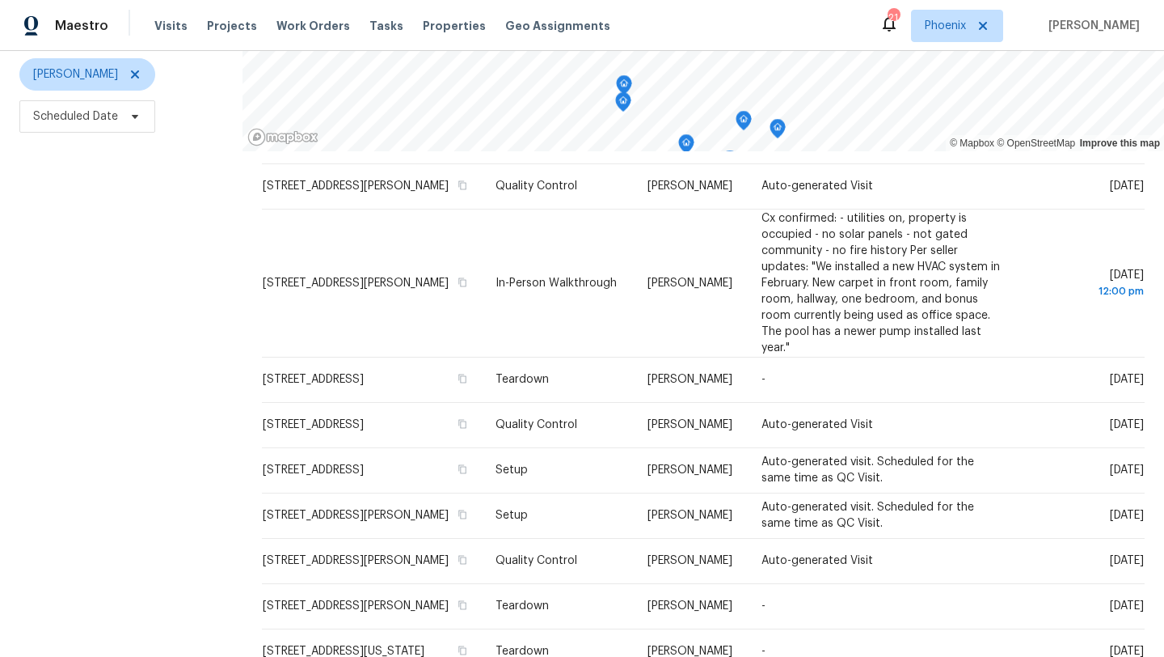
scroll to position [210, 0]
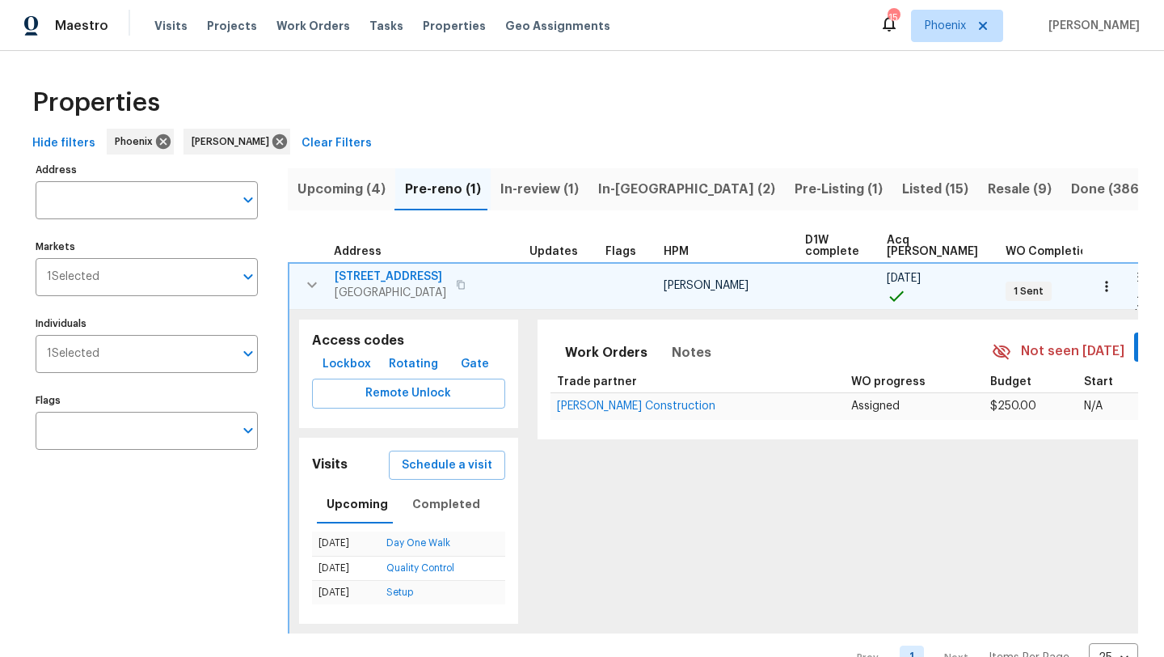
click at [310, 286] on icon "button" at bounding box center [311, 284] width 19 height 19
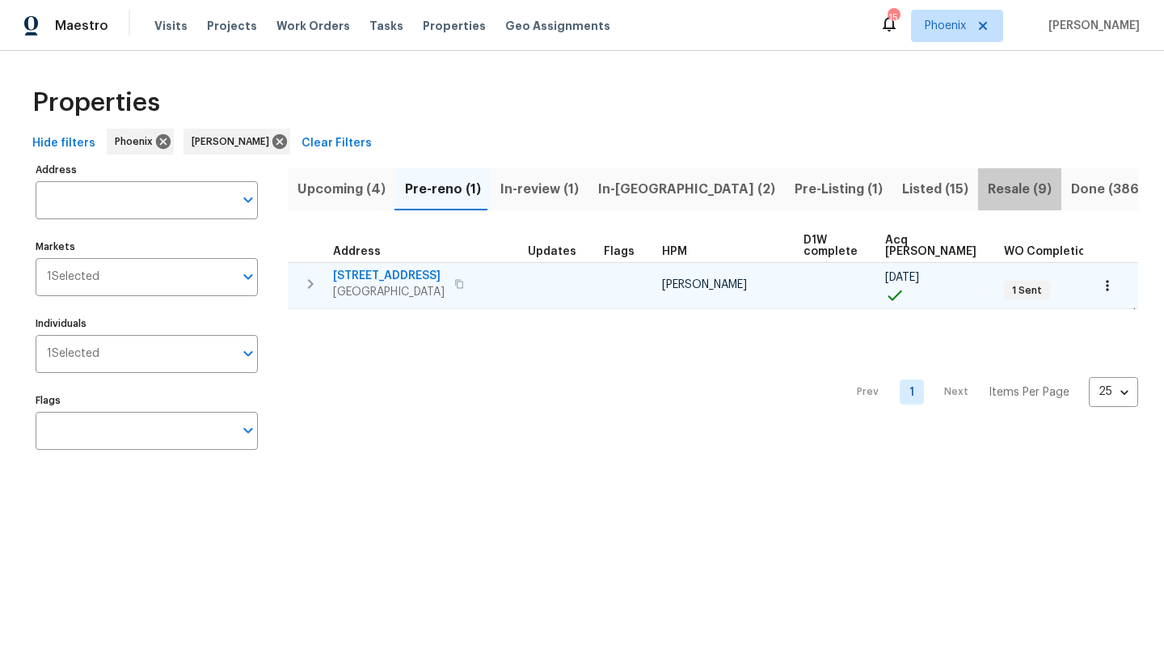
click at [988, 189] on span "Resale (9)" at bounding box center [1020, 189] width 64 height 23
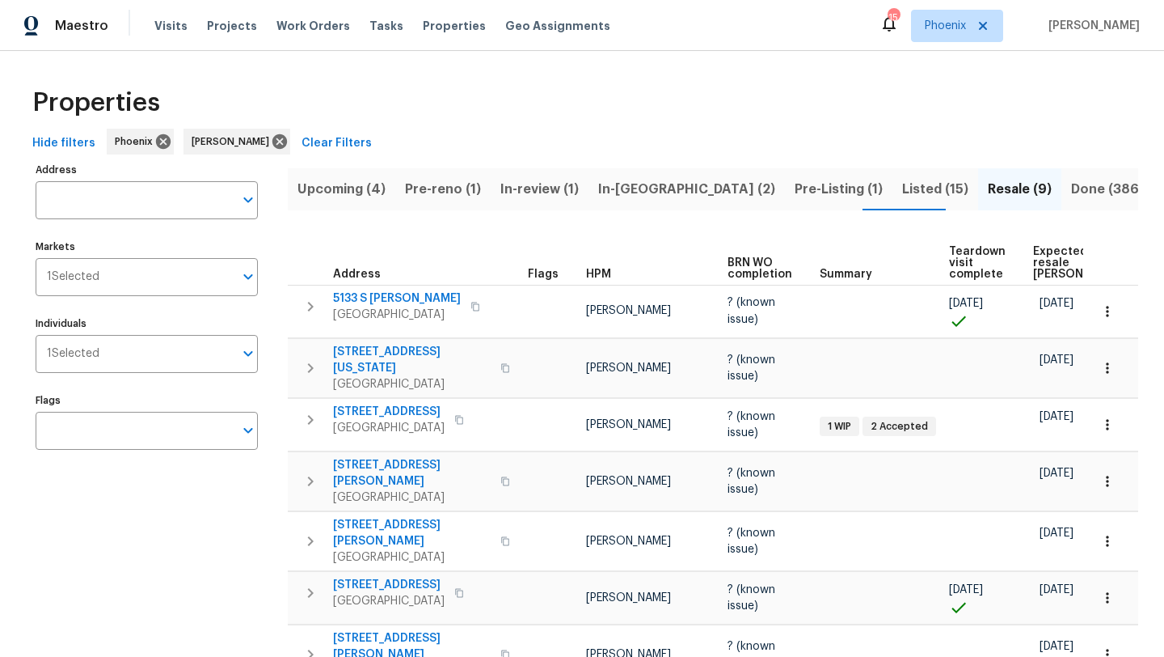
click at [429, 182] on span "Pre-reno (1)" at bounding box center [443, 189] width 76 height 23
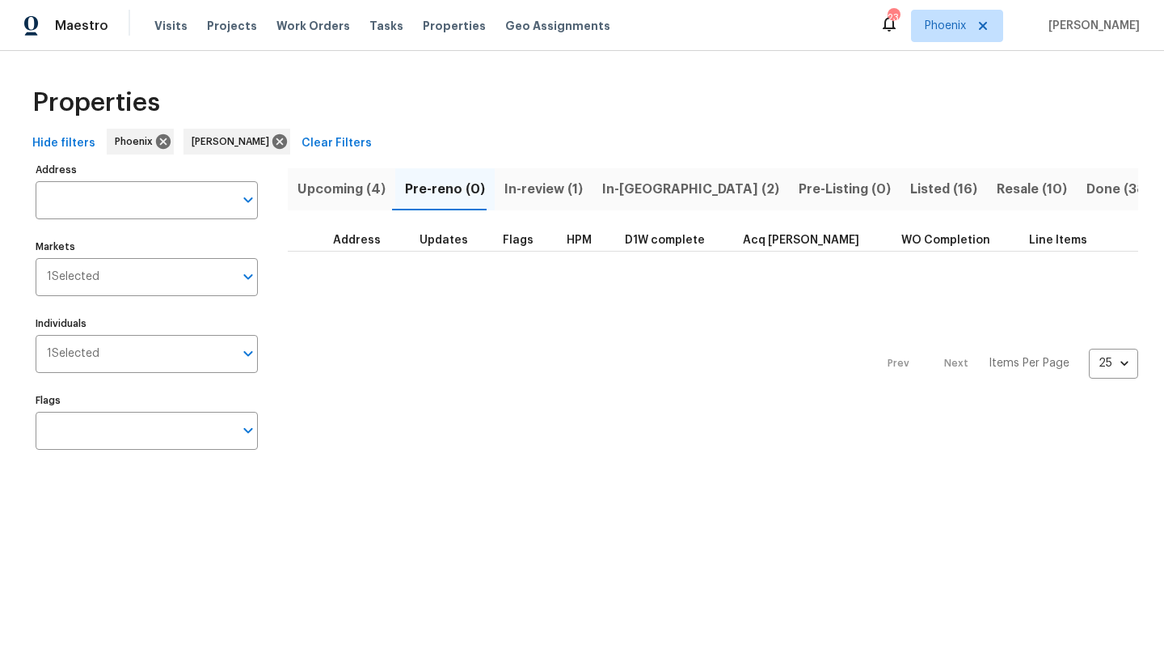
click at [630, 195] on span "In-[GEOGRAPHIC_DATA] (2)" at bounding box center [690, 189] width 177 height 23
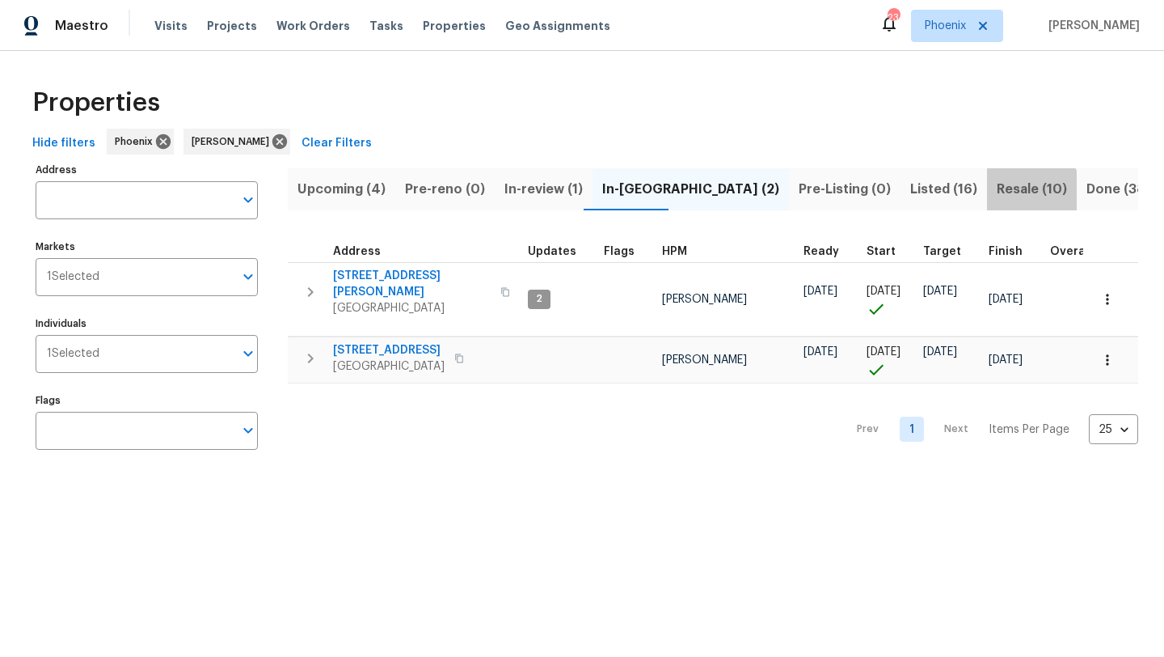
click at [997, 194] on span "Resale (10)" at bounding box center [1032, 189] width 70 height 23
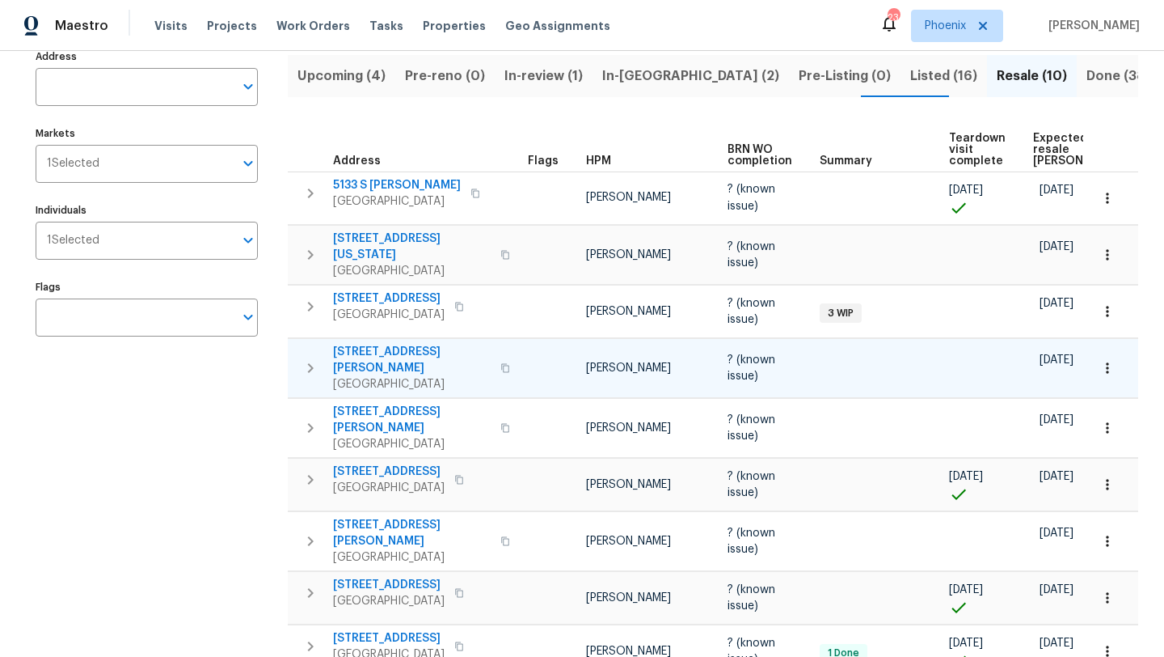
scroll to position [60, 0]
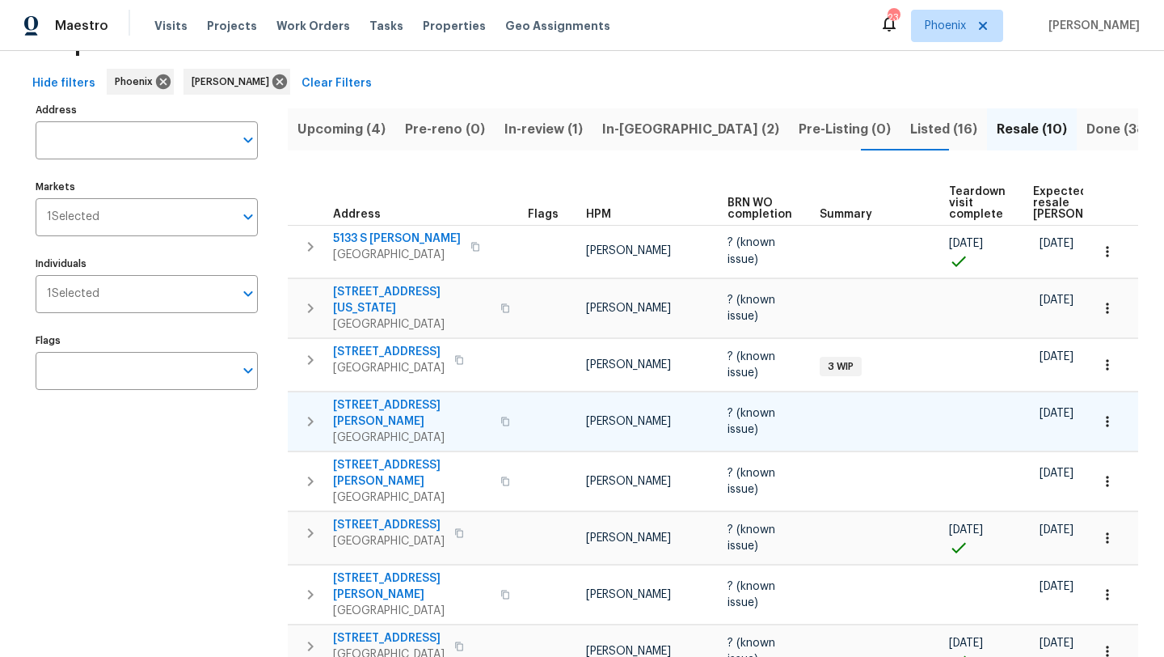
click at [311, 412] on icon "button" at bounding box center [310, 421] width 19 height 19
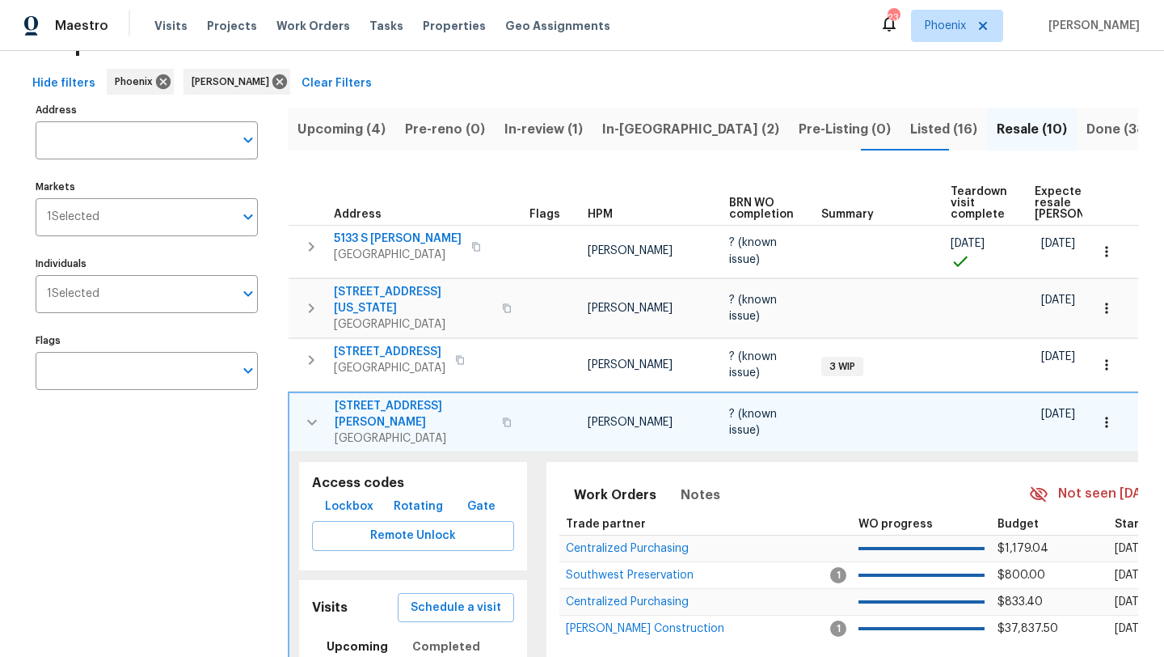
click at [503, 417] on icon "button" at bounding box center [507, 421] width 8 height 9
